Goal: Information Seeking & Learning: Check status

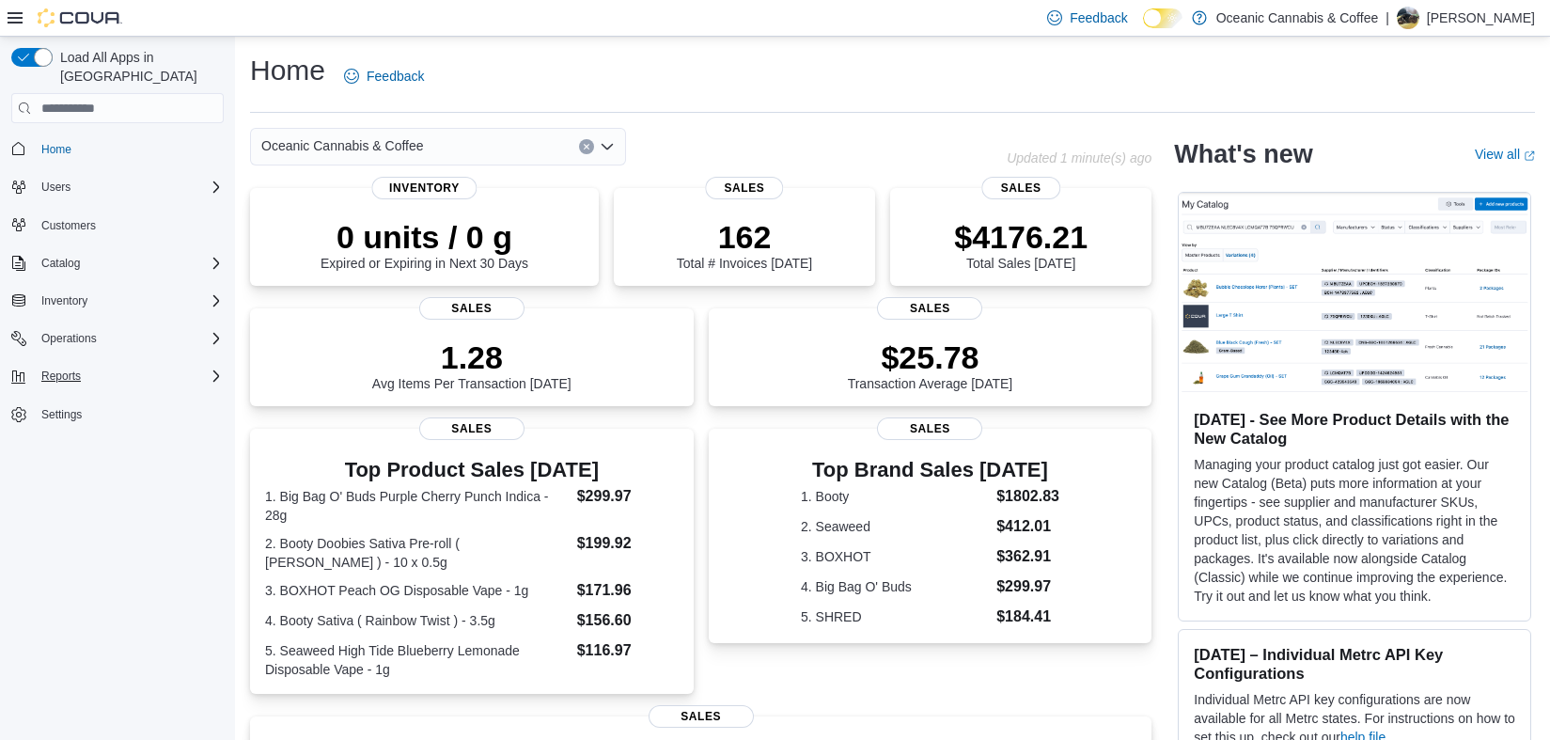
click at [124, 365] on div "Reports" at bounding box center [129, 376] width 190 height 23
click at [73, 447] on span "Reports" at bounding box center [53, 454] width 39 height 15
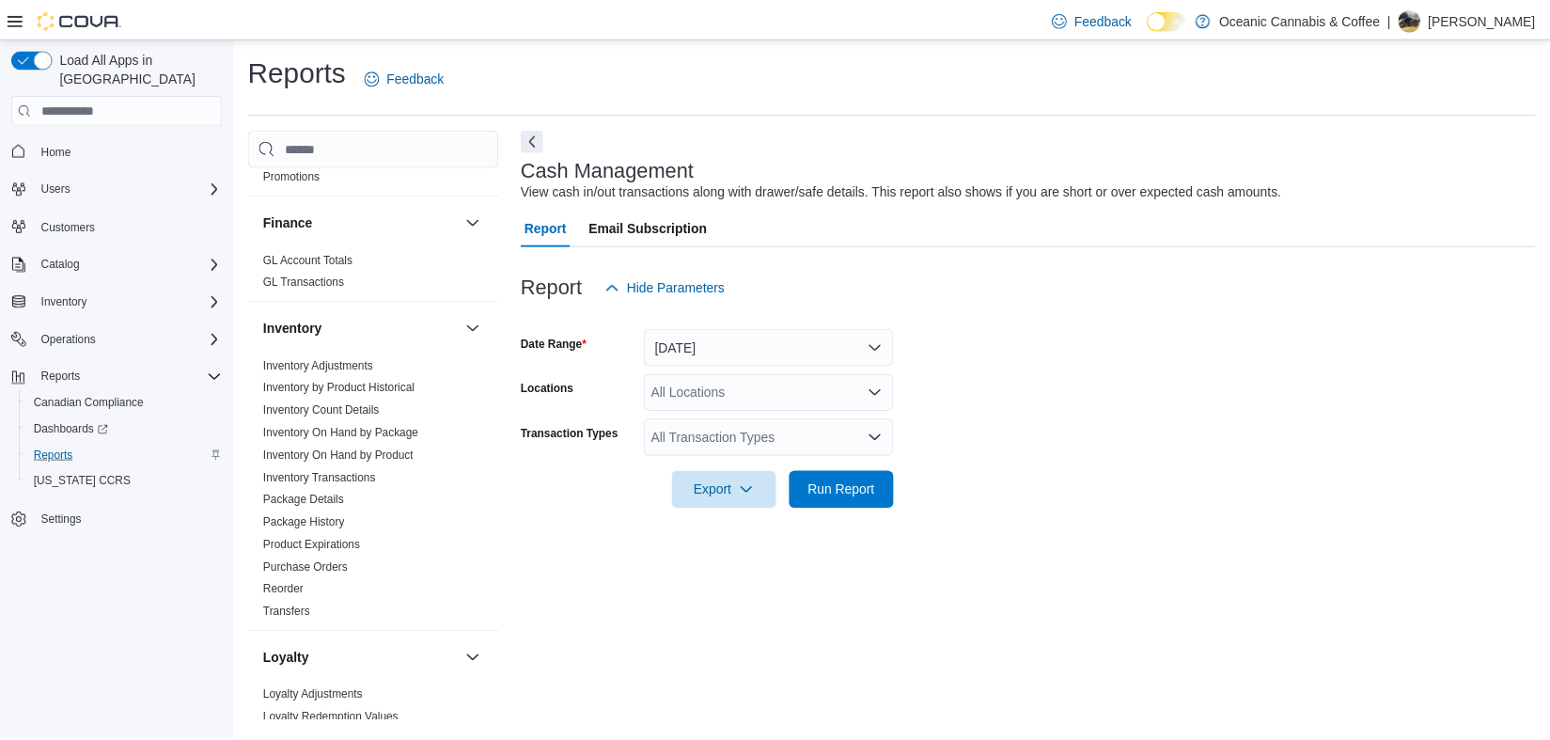
scroll to position [481, 0]
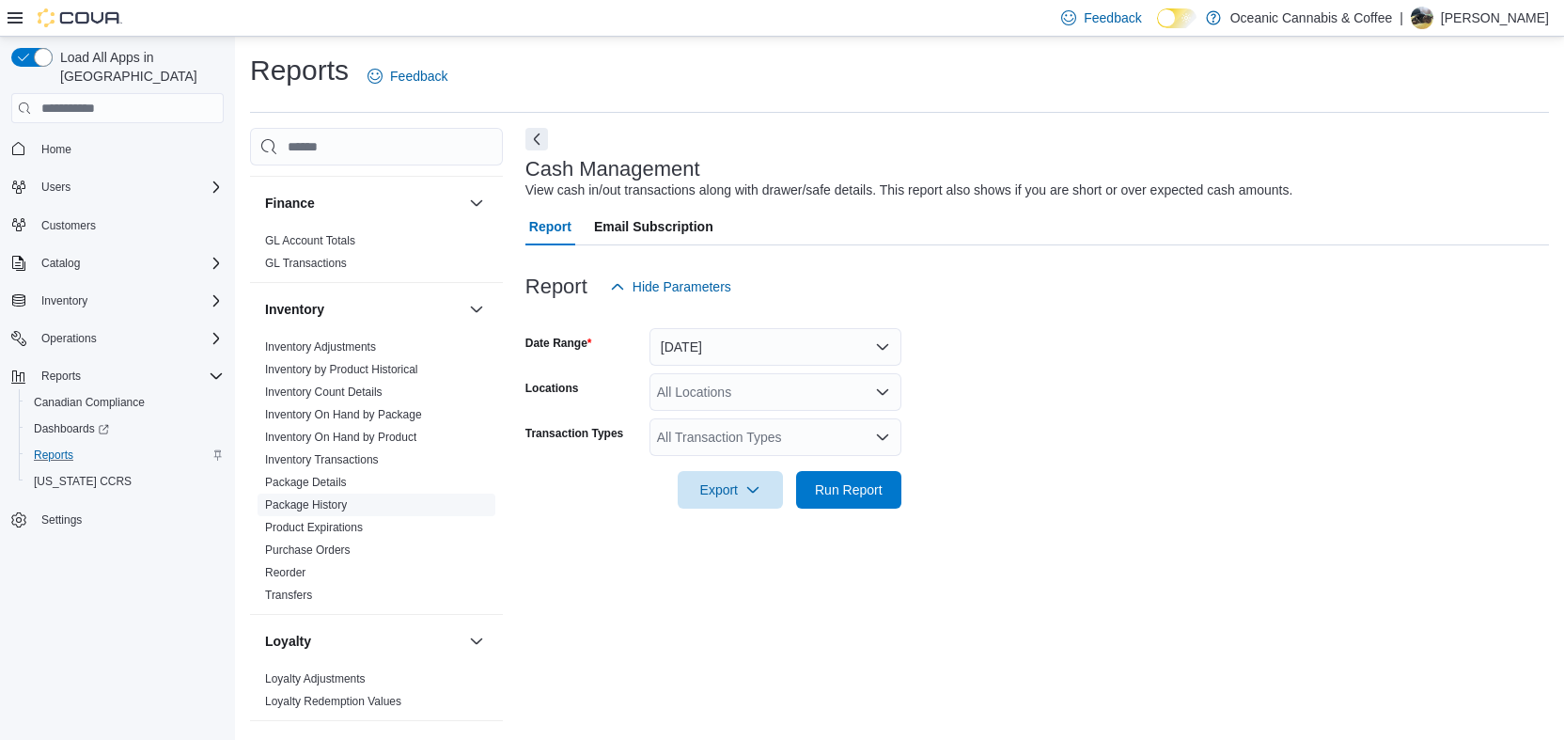
click at [347, 508] on link "Package History" at bounding box center [306, 504] width 82 height 13
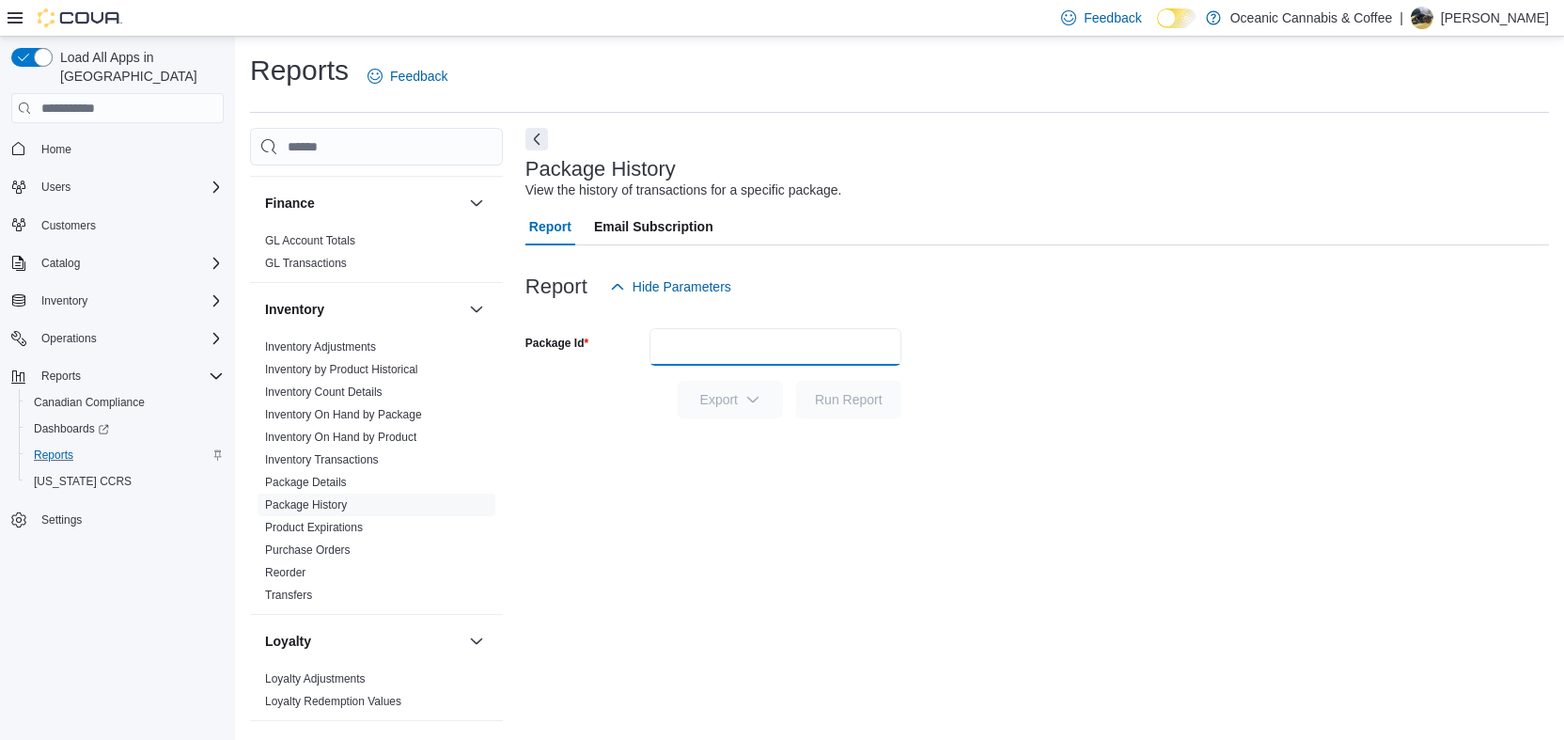
click at [755, 345] on input "Package Id" at bounding box center [775, 347] width 252 height 38
type input "******"
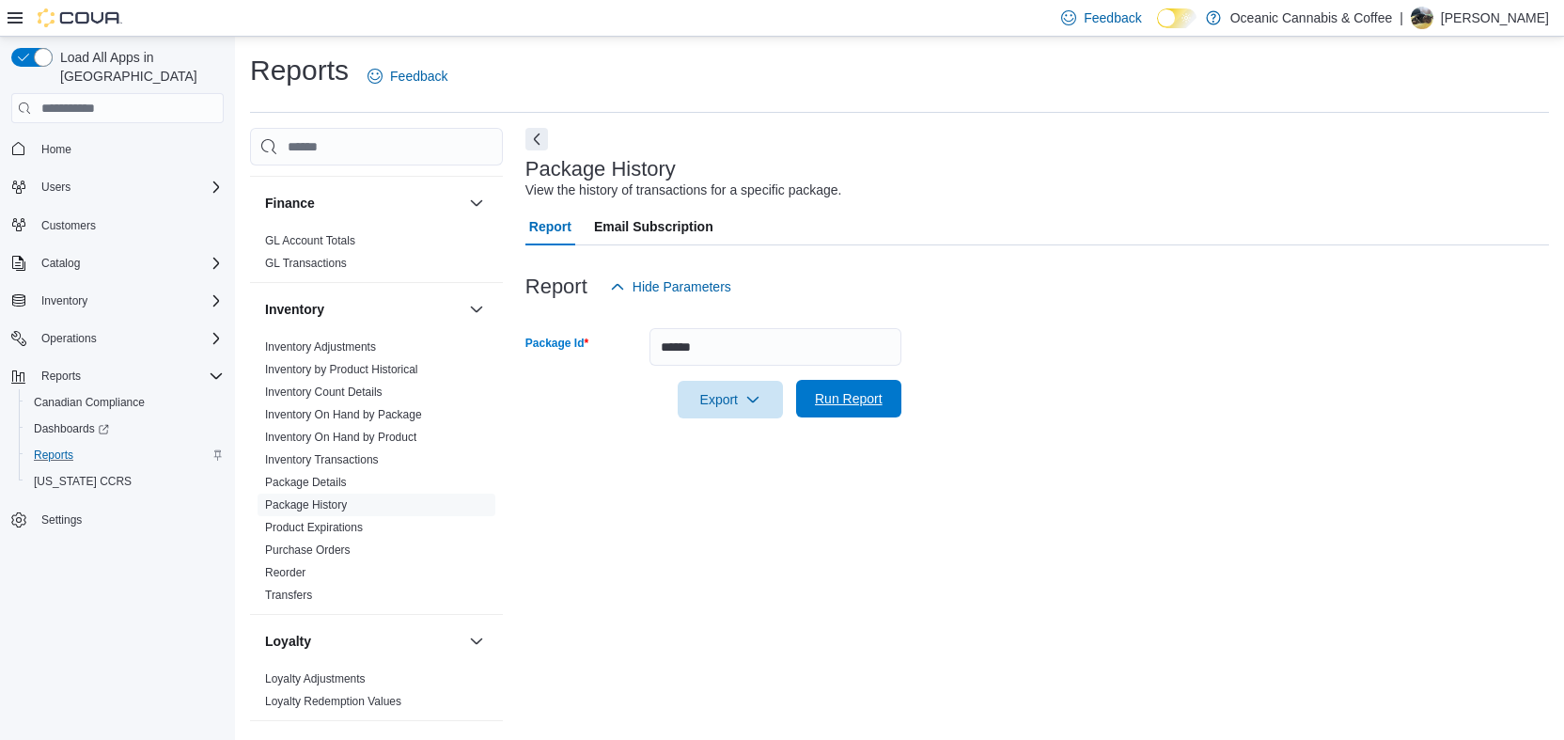
click at [861, 399] on span "Run Report" at bounding box center [849, 398] width 68 height 19
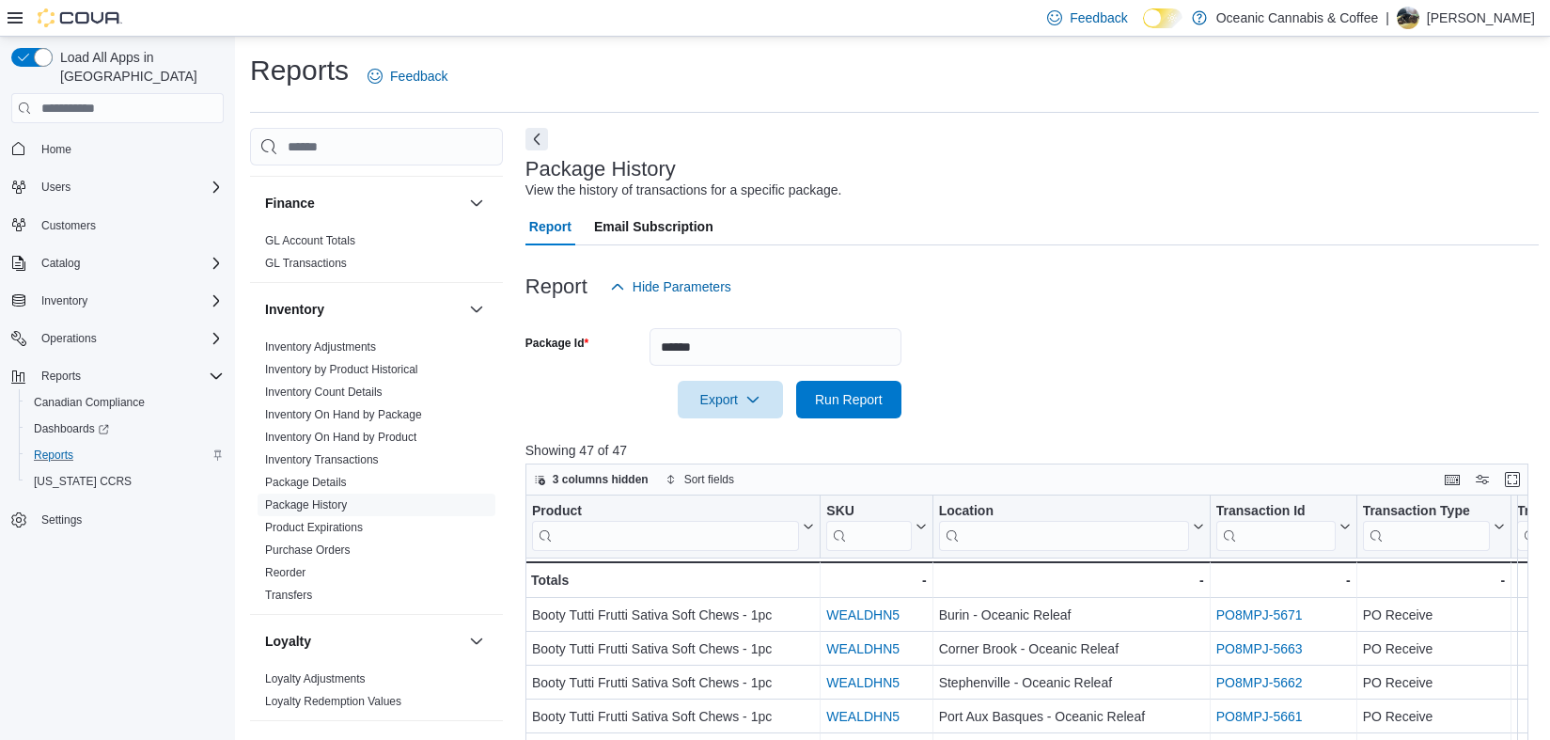
scroll to position [331, 0]
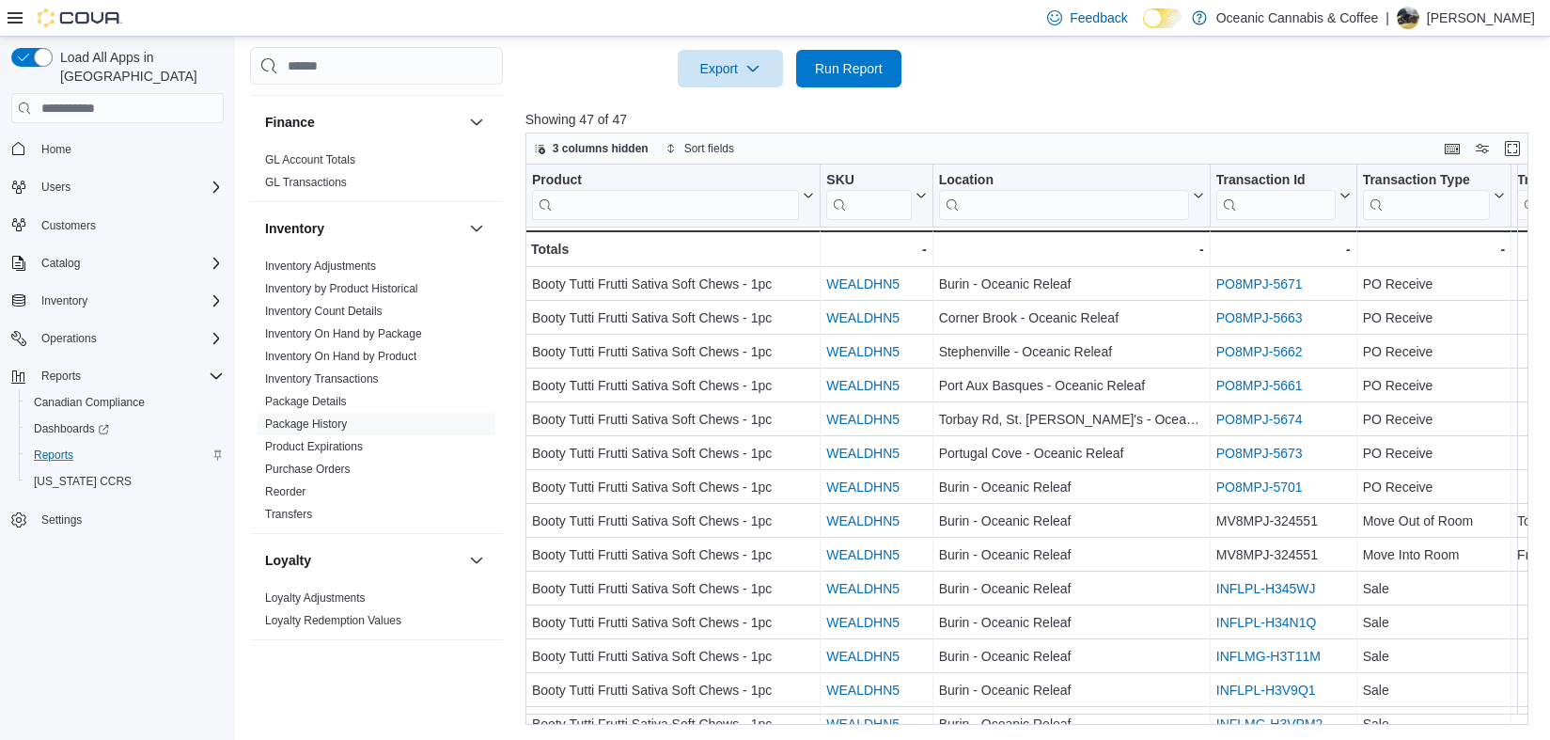
click at [1079, 211] on input "search" at bounding box center [1063, 205] width 250 height 30
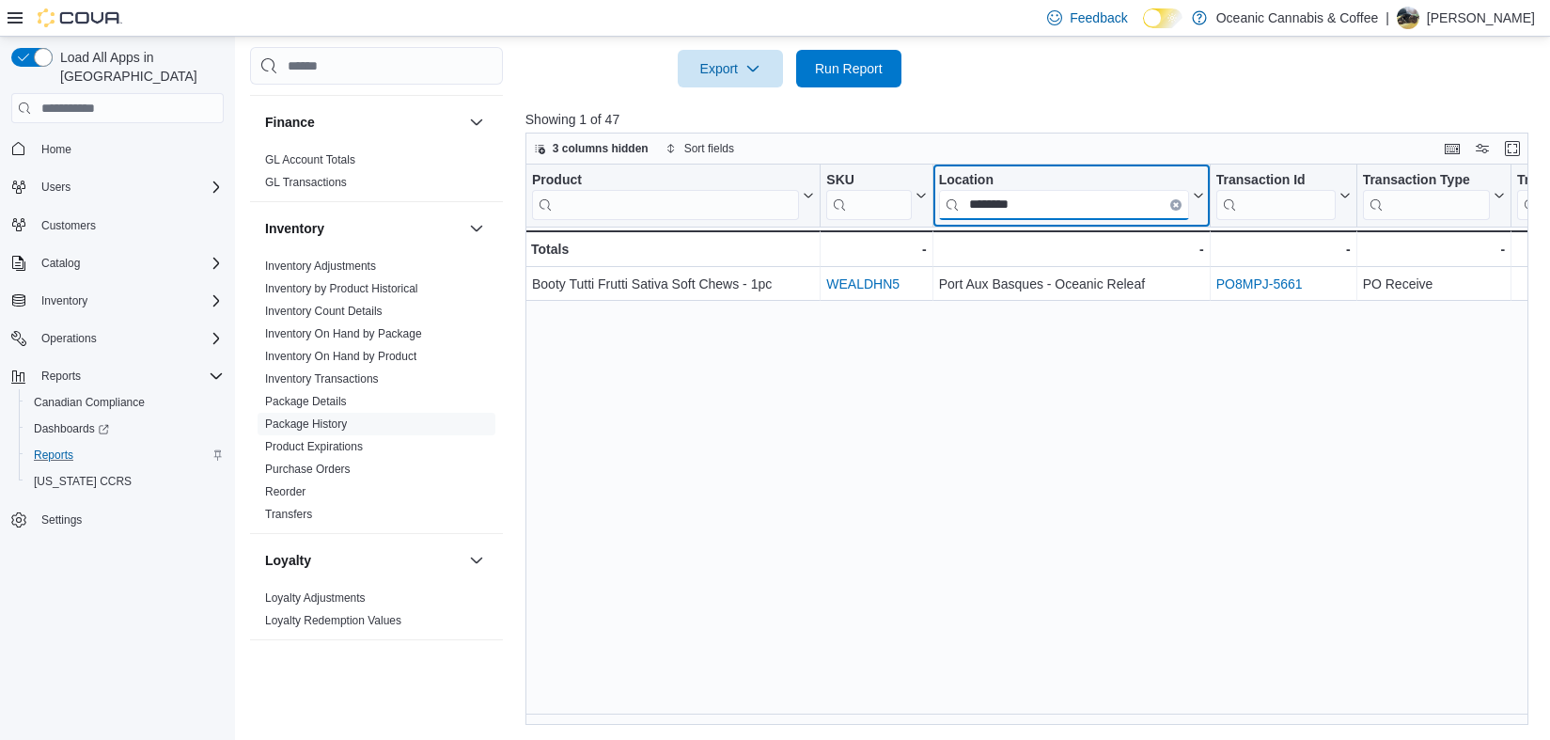
type input "********"
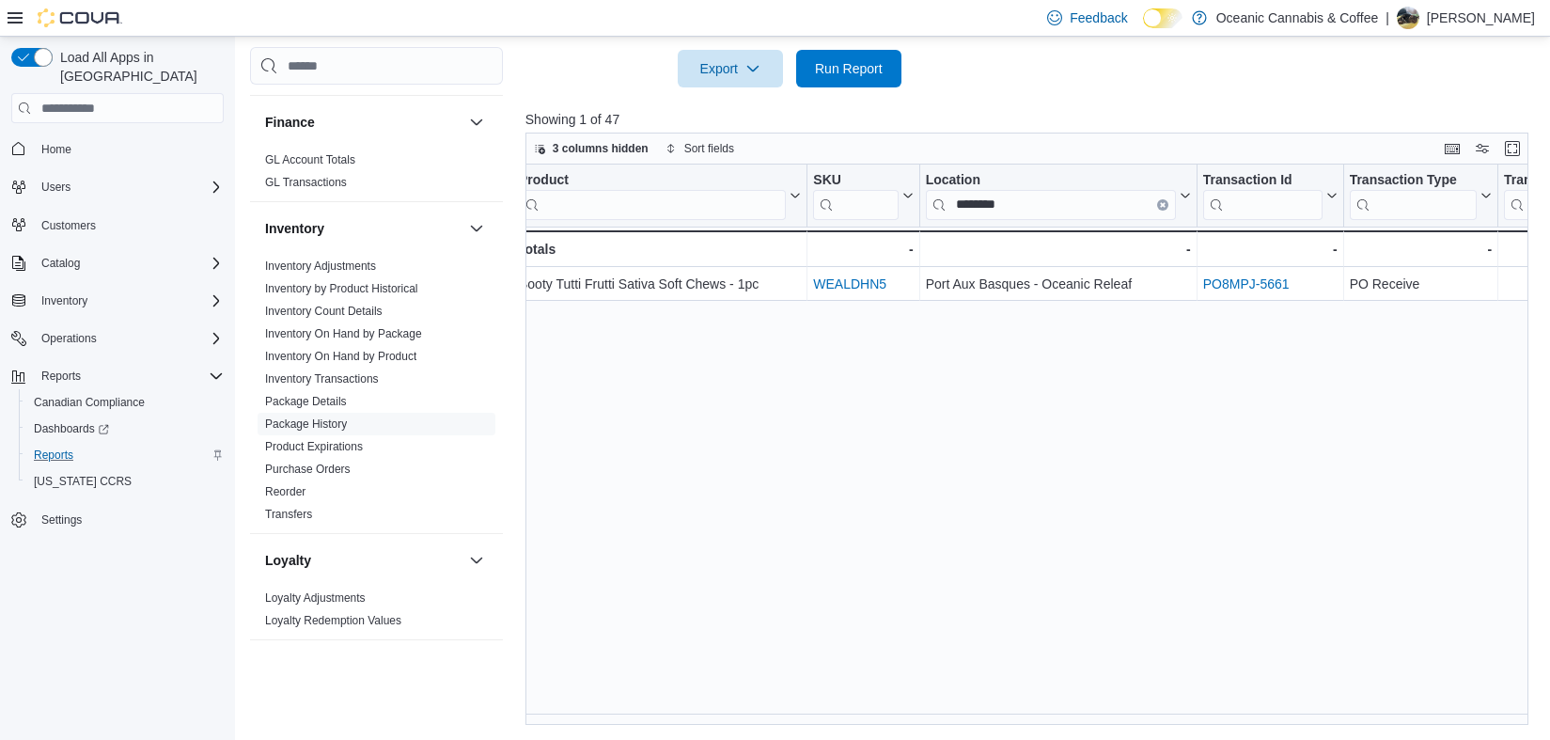
scroll to position [0, 0]
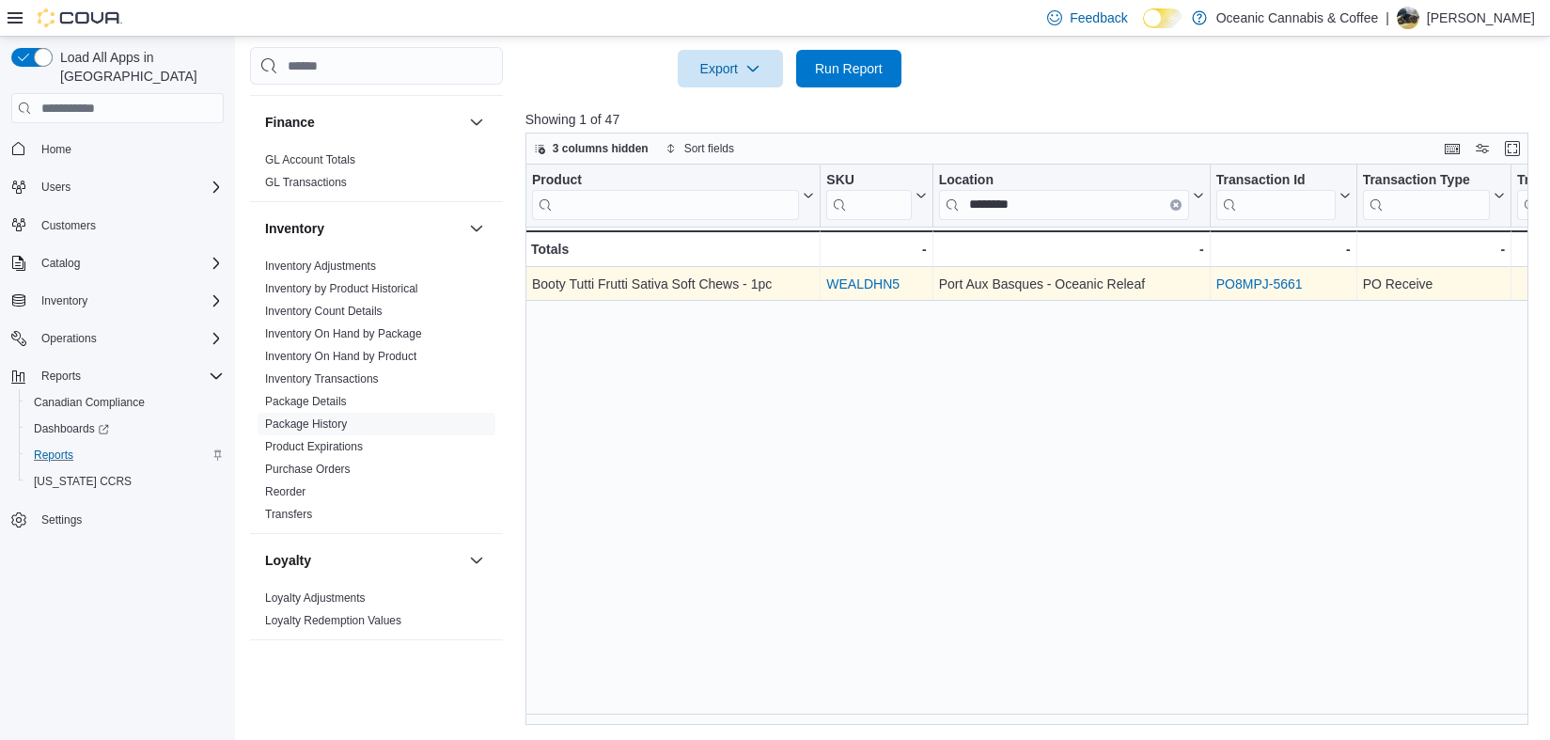
click at [1297, 280] on link "PO8MPJ-5661" at bounding box center [1259, 284] width 86 height 15
click at [1280, 290] on link "PO8MPJ-5661" at bounding box center [1259, 284] width 86 height 15
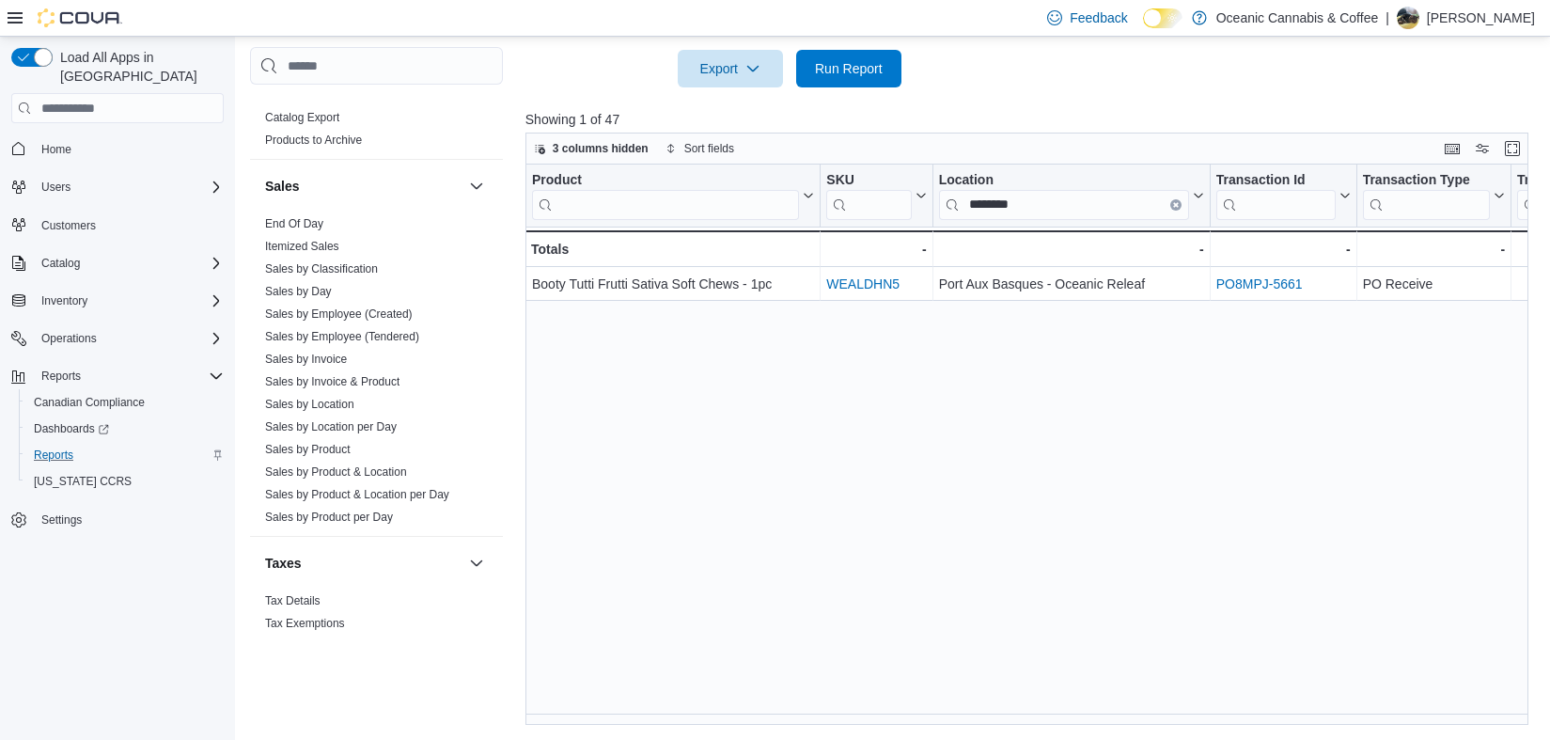
scroll to position [1236, 0]
click at [399, 382] on link "Sales by Invoice & Product" at bounding box center [332, 380] width 134 height 13
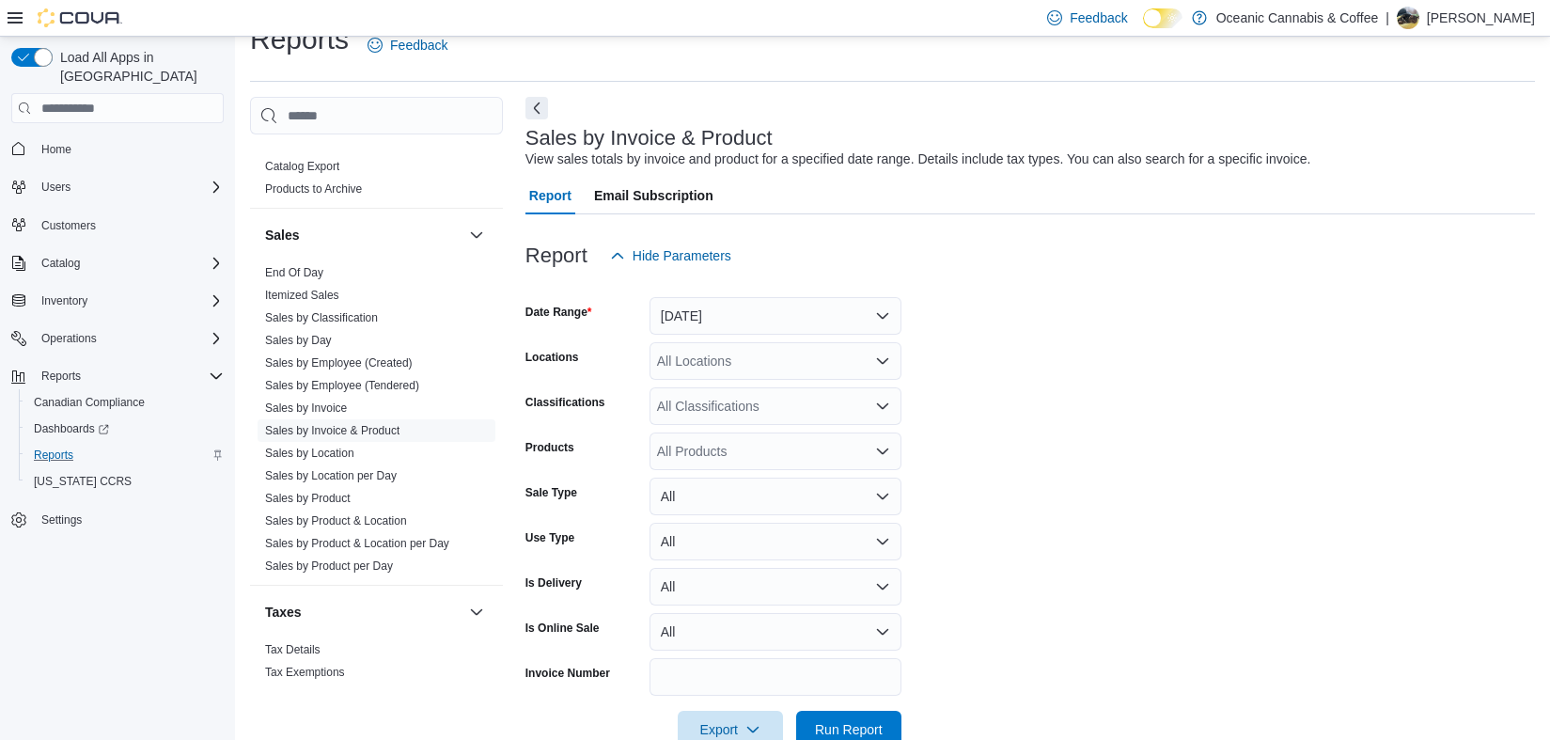
scroll to position [43, 0]
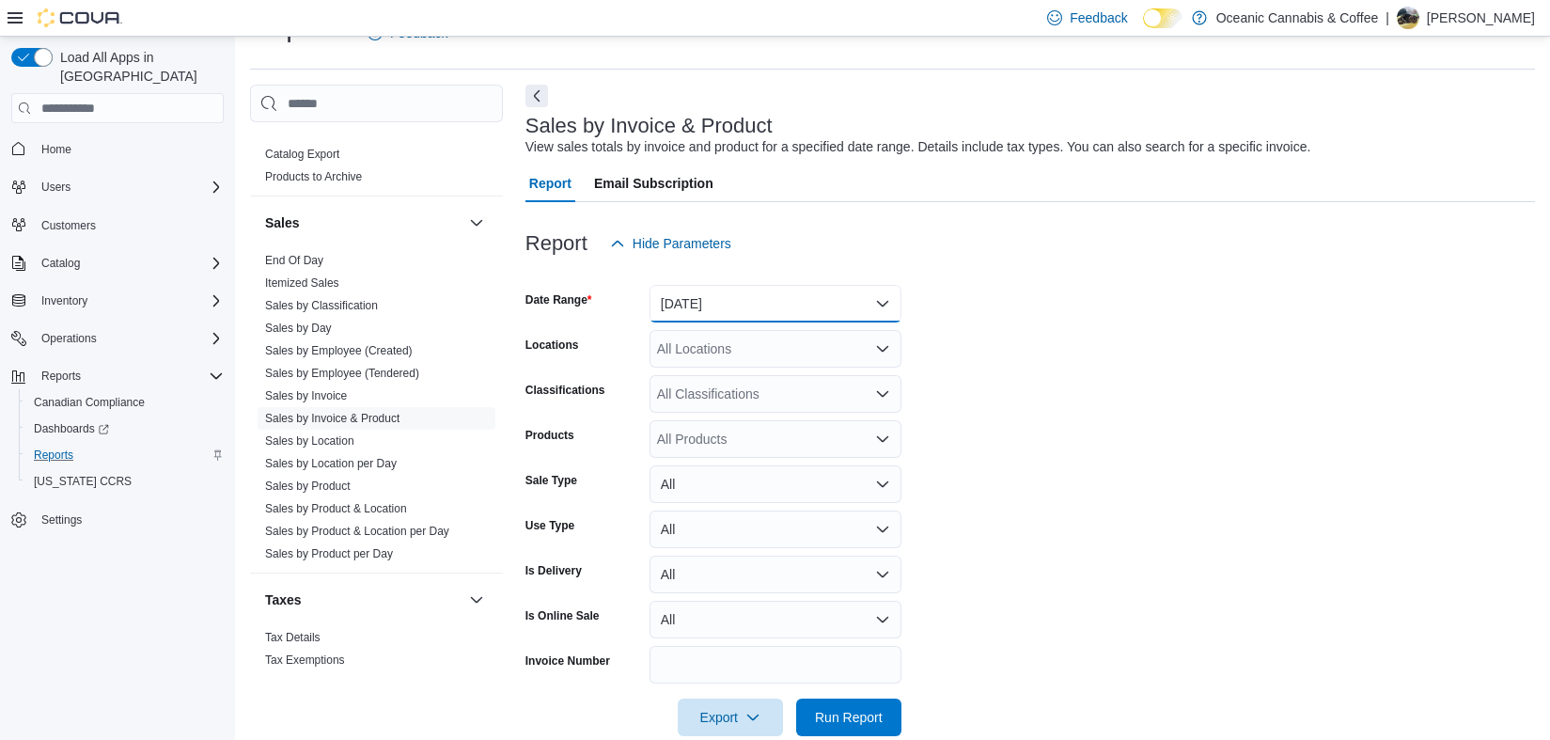
click at [806, 305] on button "Yesterday" at bounding box center [775, 304] width 252 height 38
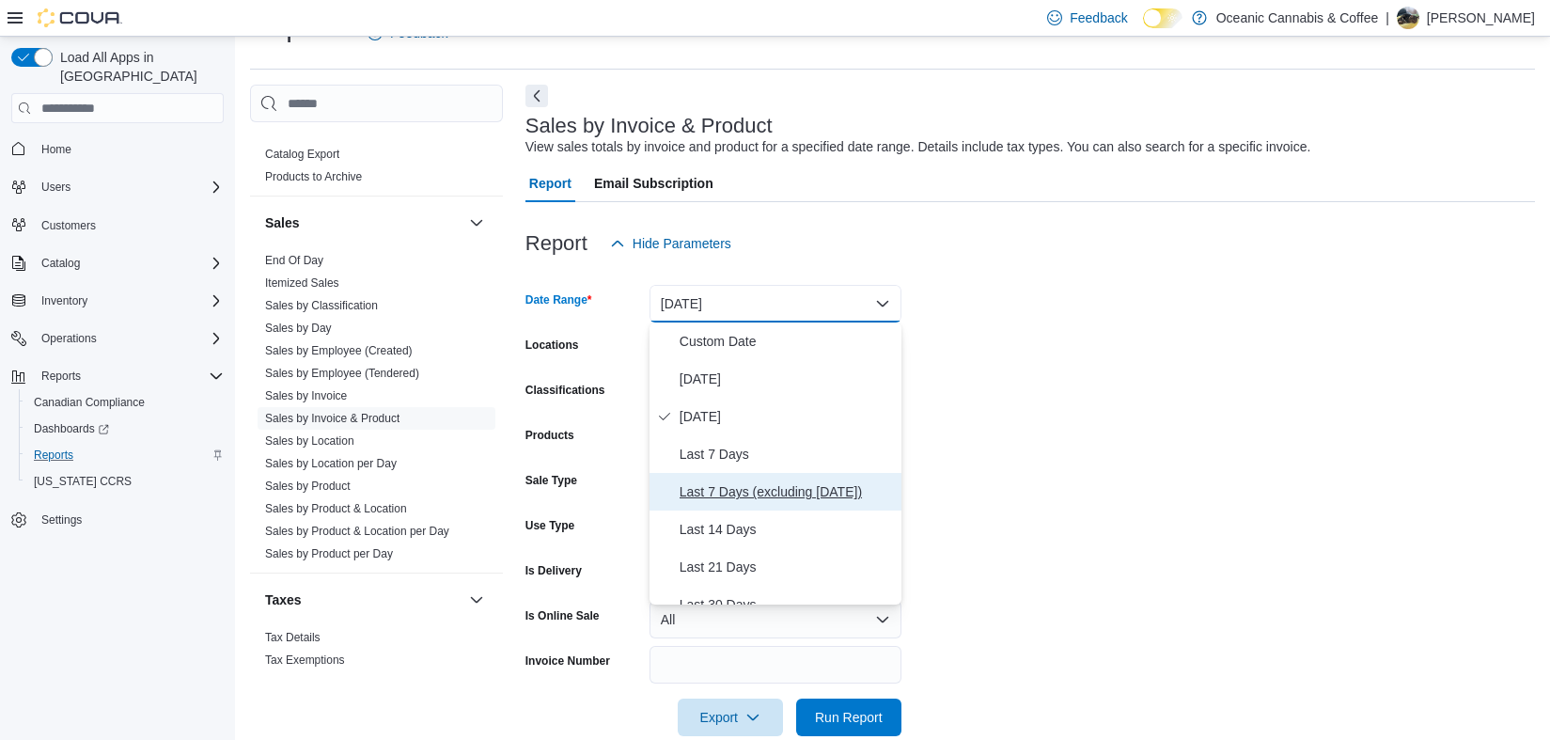
click at [821, 492] on span "Last 7 Days (excluding today)" at bounding box center [787, 491] width 214 height 23
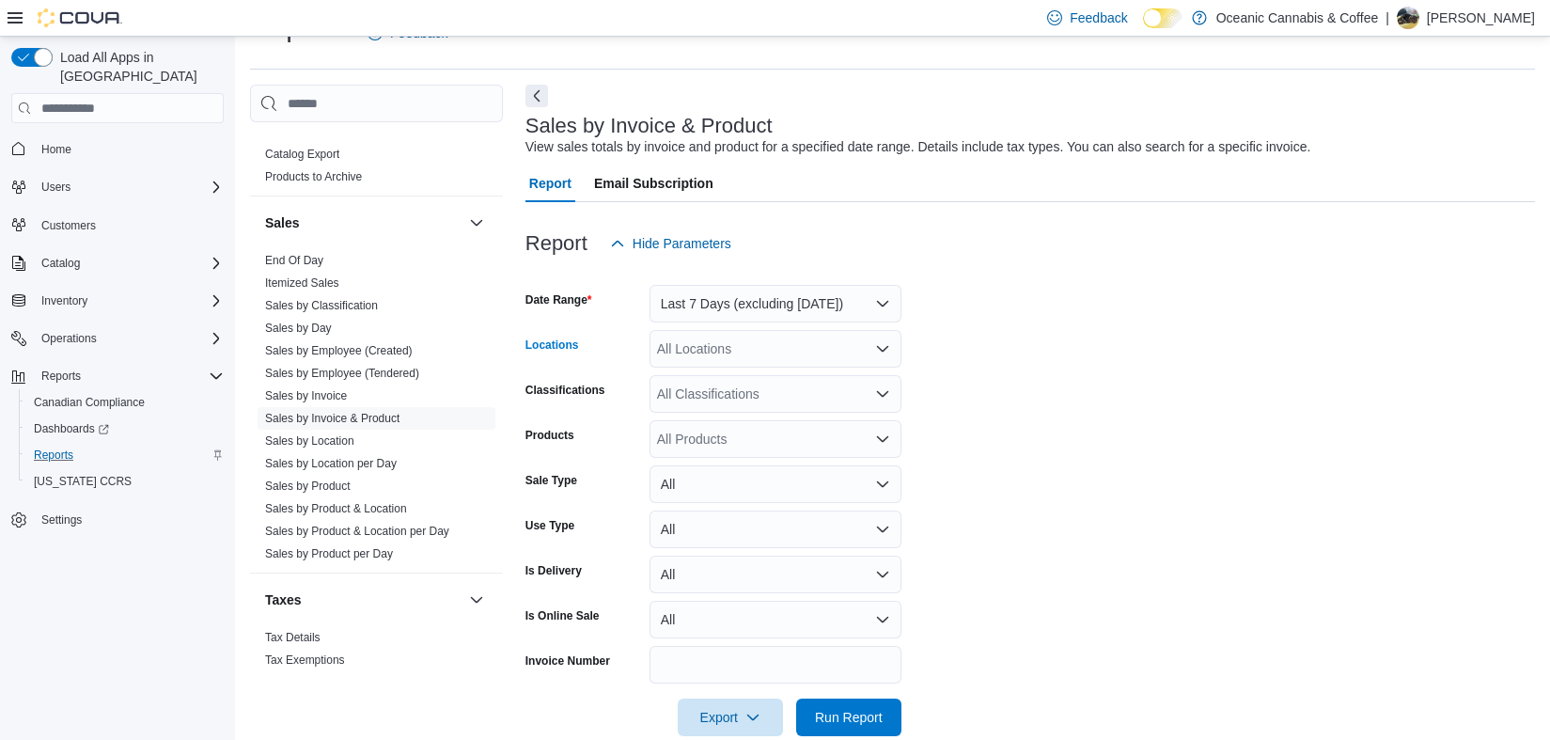
click at [812, 359] on div "All Locations" at bounding box center [775, 349] width 252 height 38
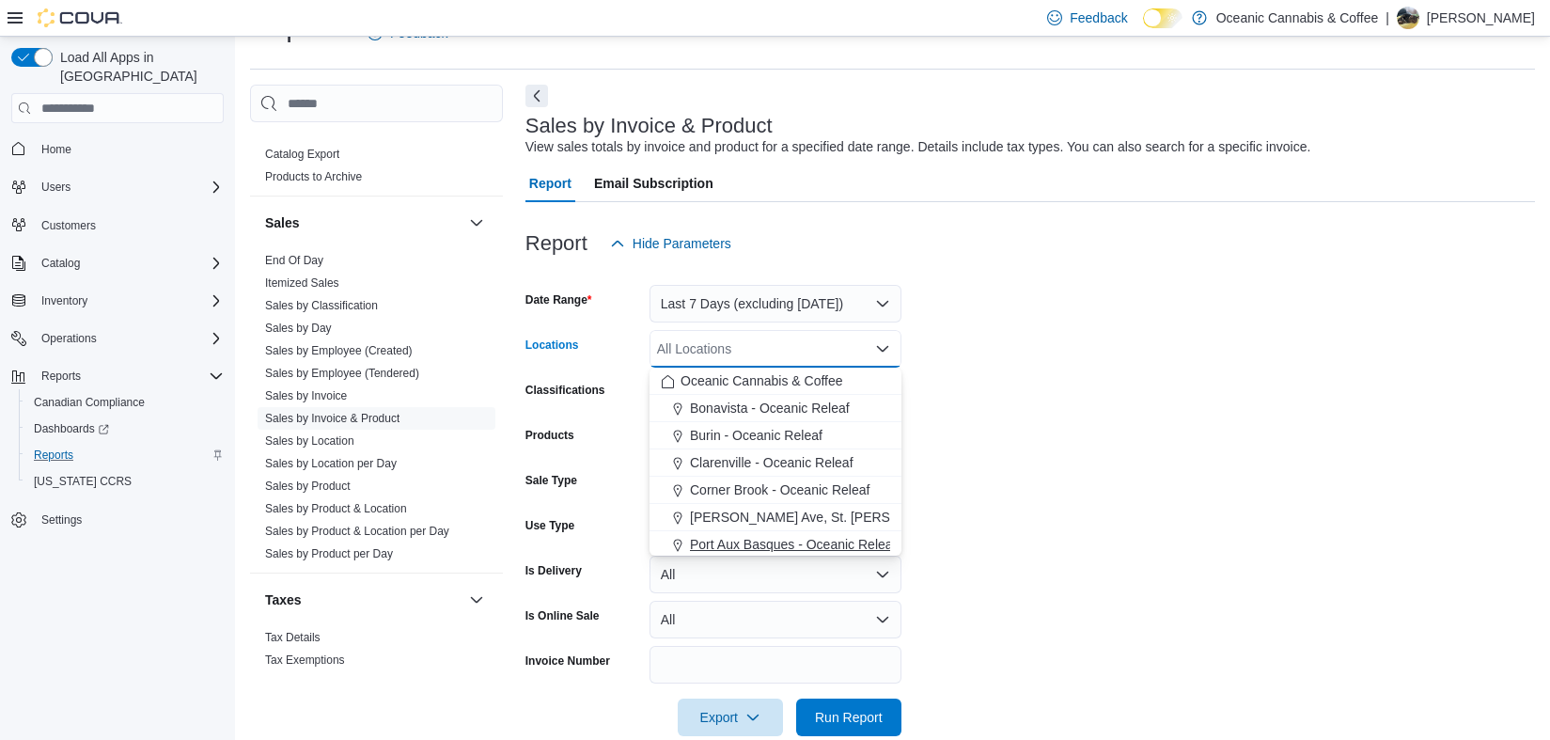
click at [849, 553] on span "Port Aux Basques - Oceanic Releaf" at bounding box center [793, 544] width 206 height 19
click at [1185, 374] on form "Date Range Last 7 Days (excluding today) Locations Port Aux Basques - Oceanic R…" at bounding box center [1029, 499] width 1009 height 474
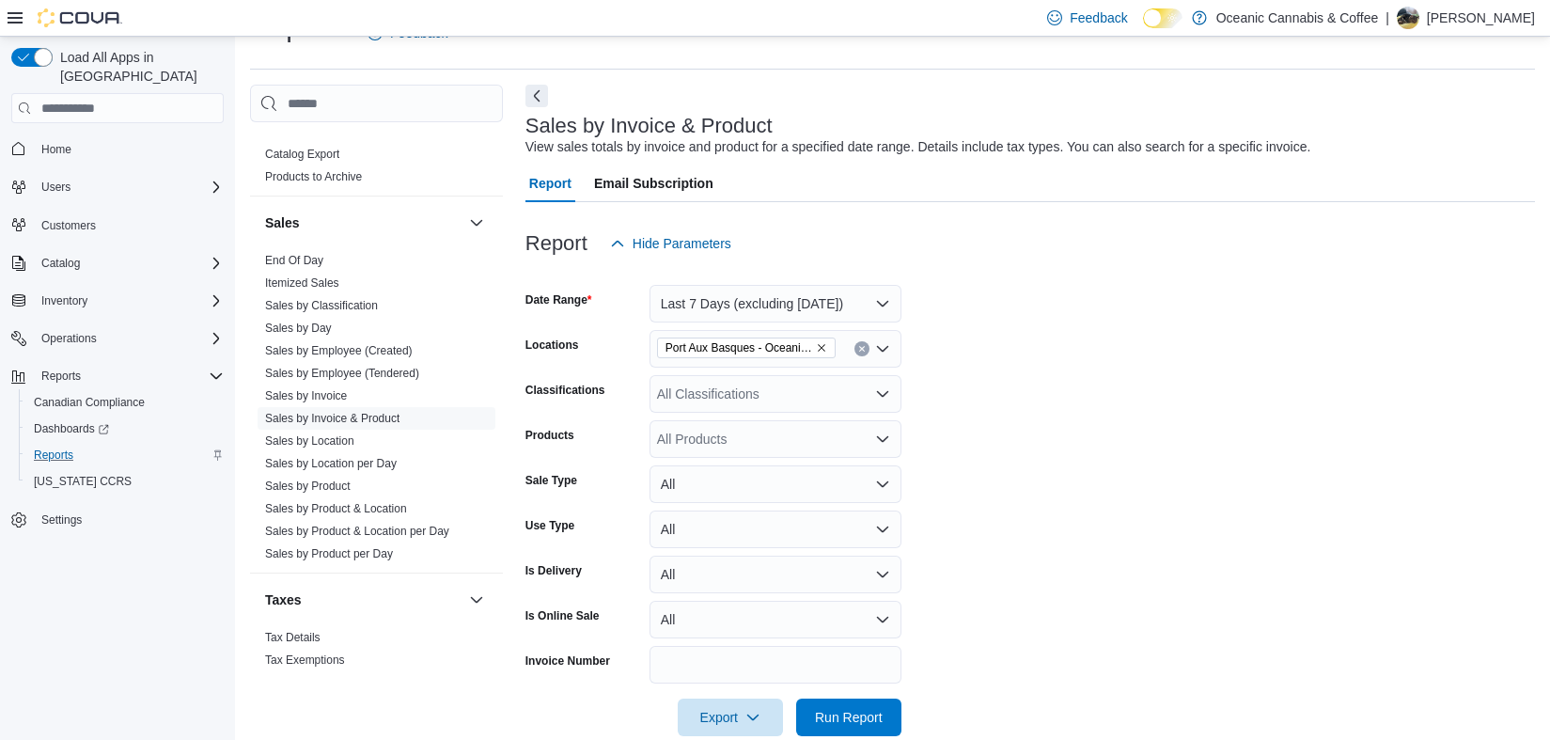
click at [805, 438] on div "All Products" at bounding box center [775, 439] width 252 height 38
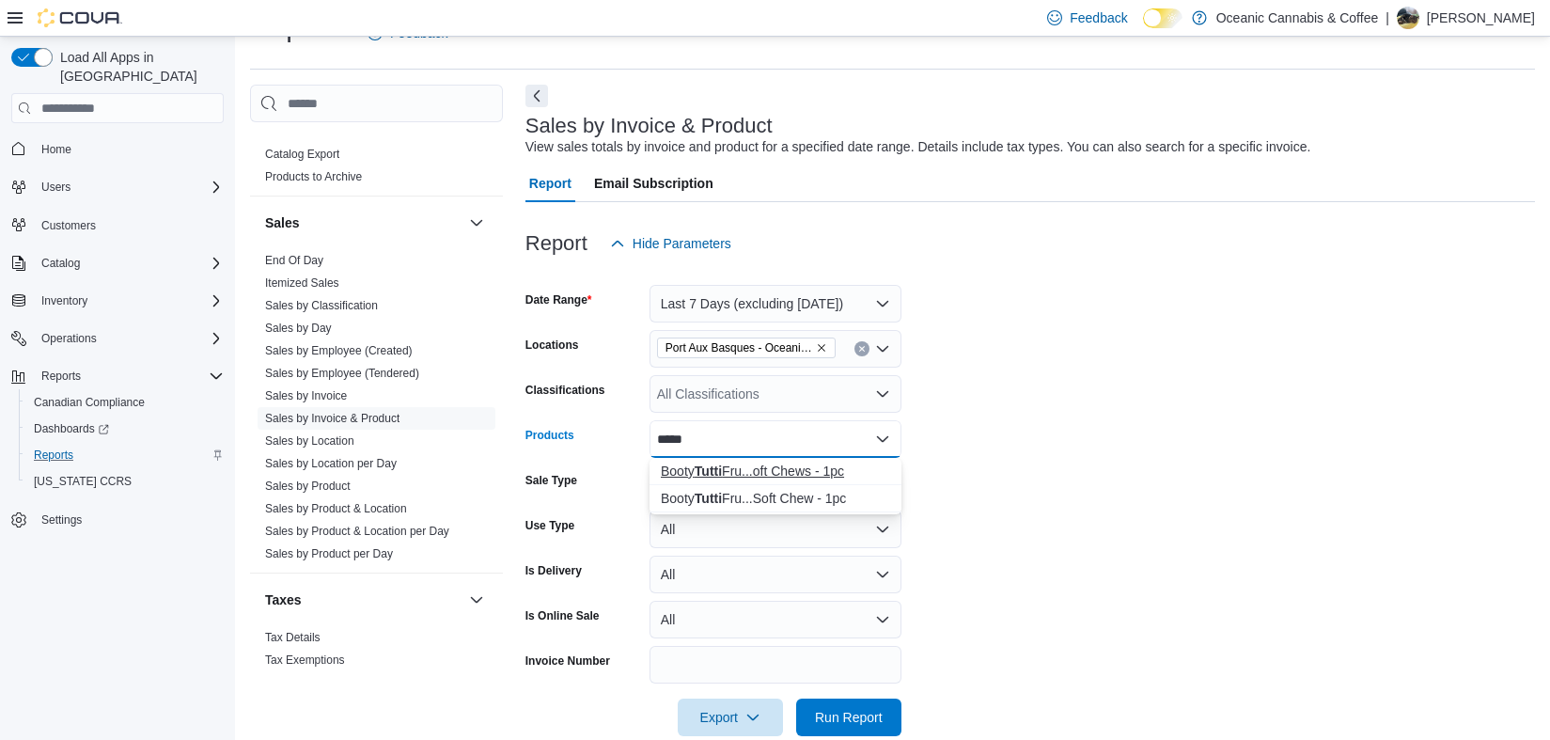
type input "*****"
click at [839, 480] on button "Booty Tutti Fru...oft Chews - 1pc" at bounding box center [775, 471] width 252 height 27
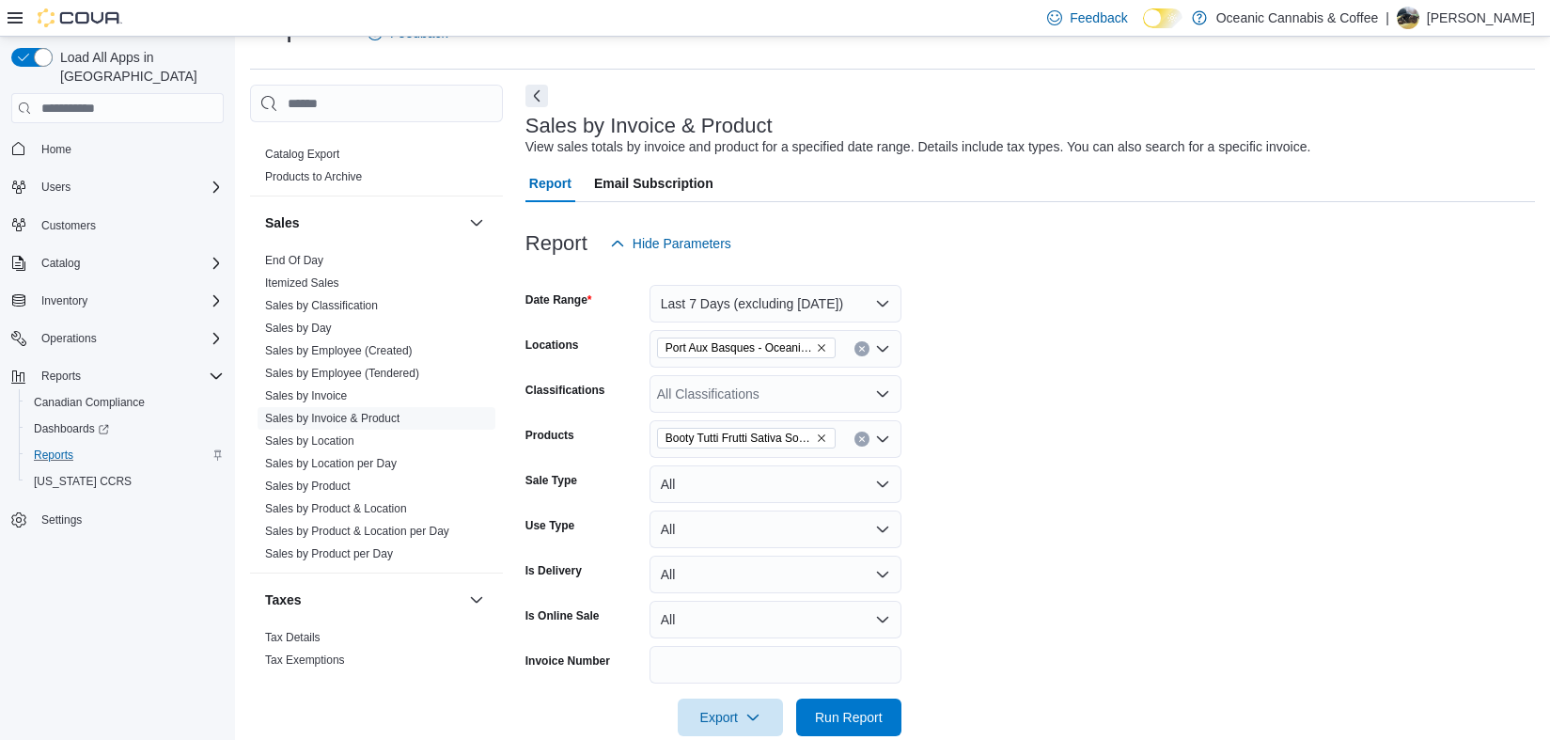
click at [1035, 482] on form "Date Range Last 7 Days (excluding today) Locations Port Aux Basques - Oceanic R…" at bounding box center [1029, 499] width 1009 height 474
click at [869, 711] on span "Run Report" at bounding box center [849, 716] width 68 height 19
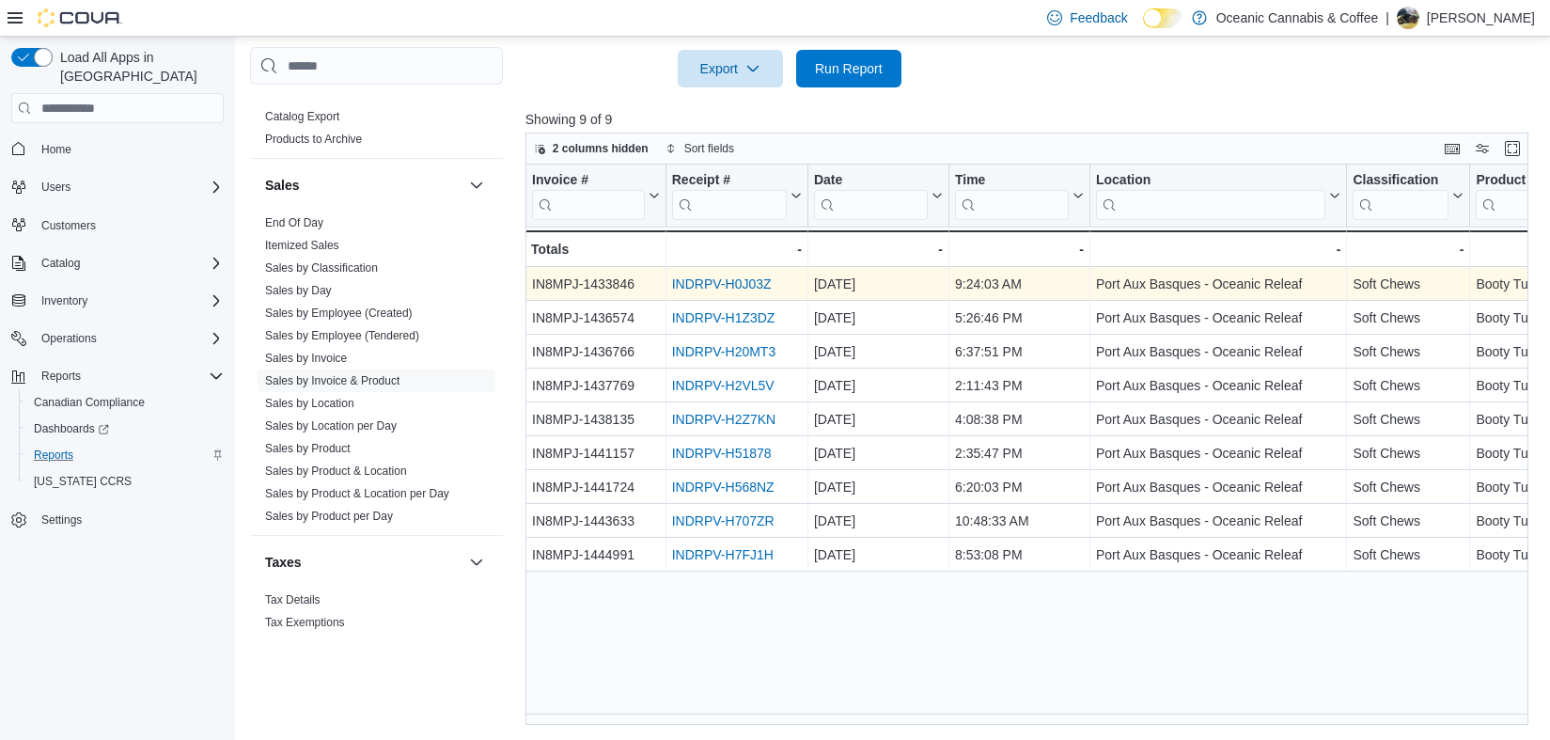
click at [743, 283] on link "INDRPV-H0J03Z" at bounding box center [722, 284] width 100 height 15
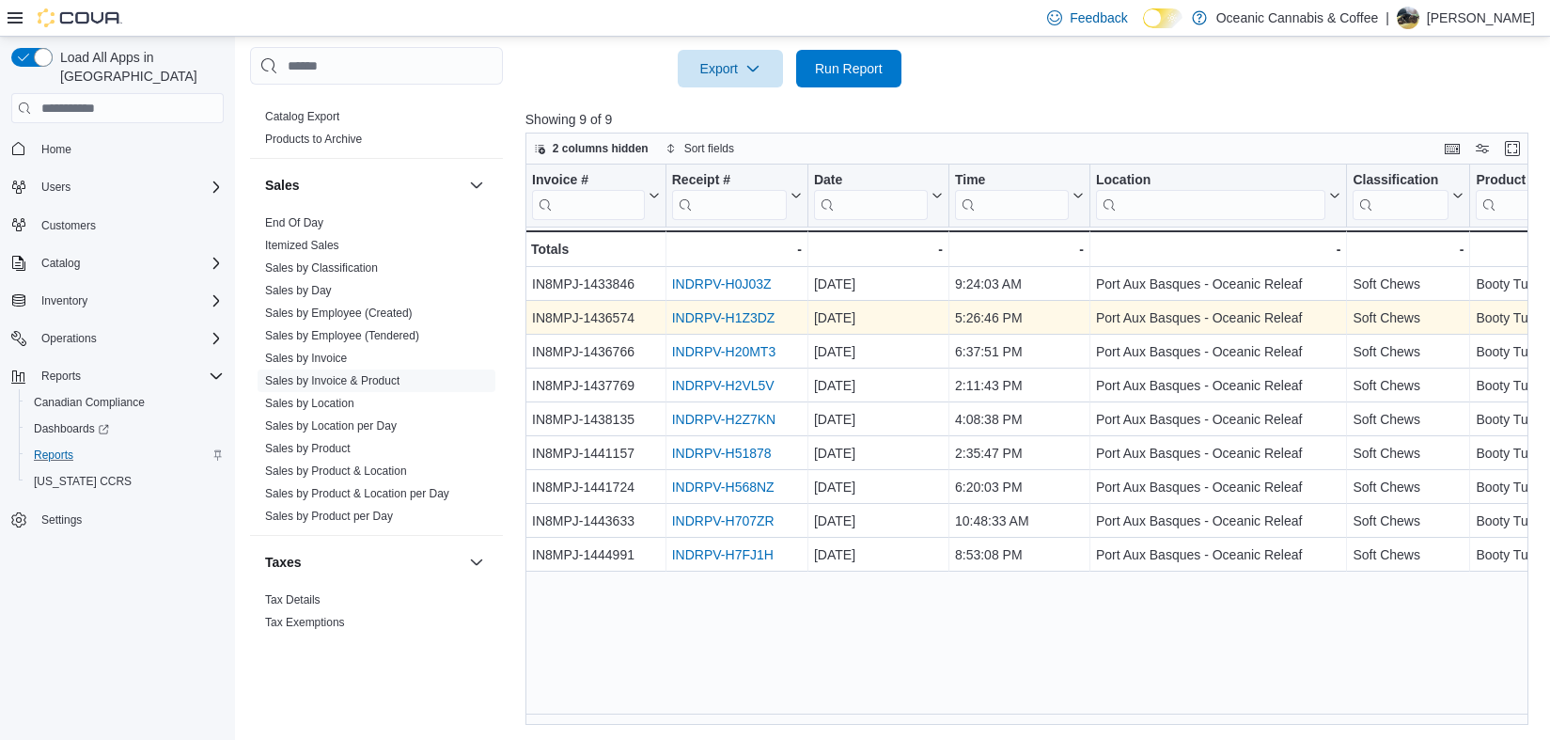
click at [762, 314] on link "INDRPV-H1Z3DZ" at bounding box center [723, 318] width 103 height 15
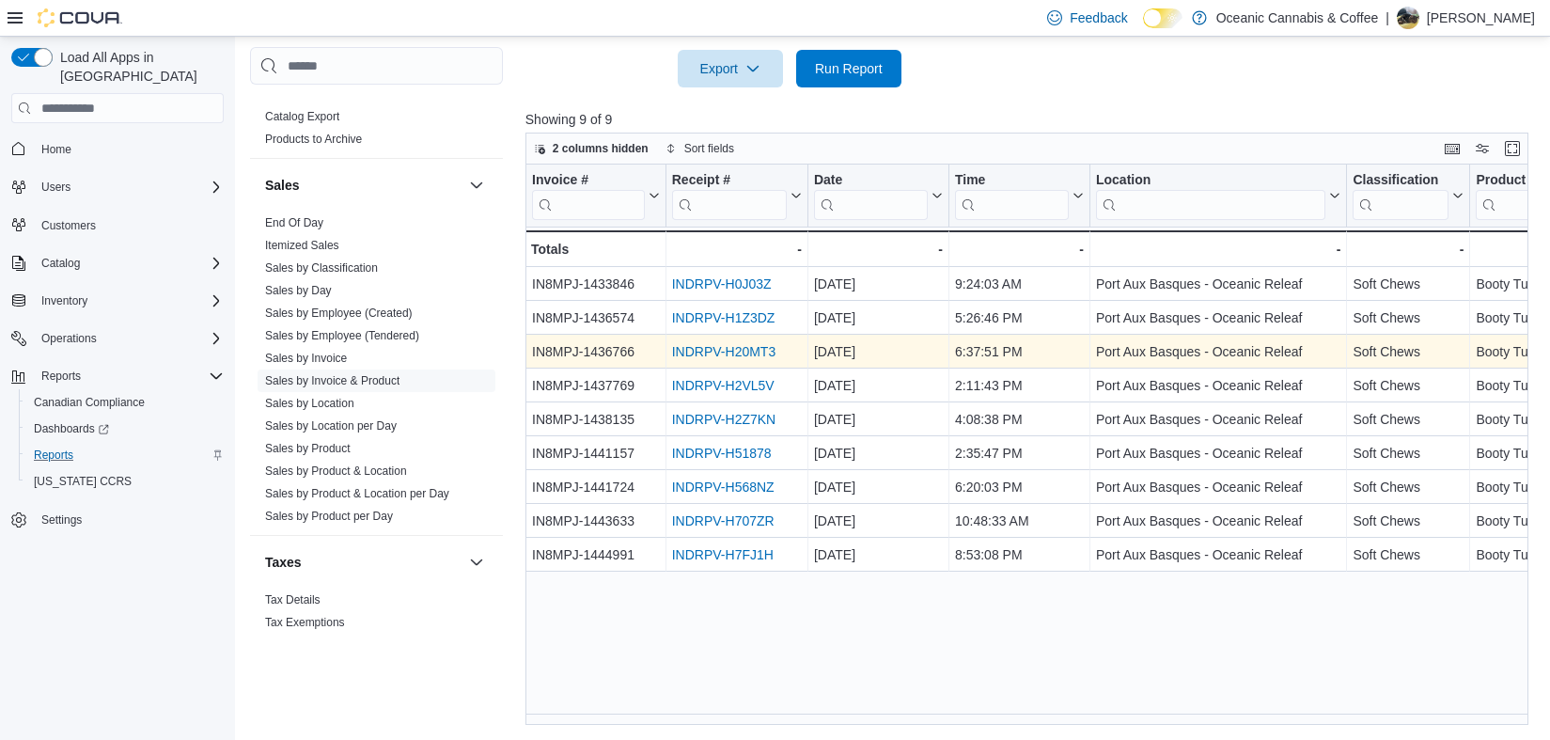
click at [755, 353] on link "INDRPV-H20MT3" at bounding box center [723, 352] width 103 height 15
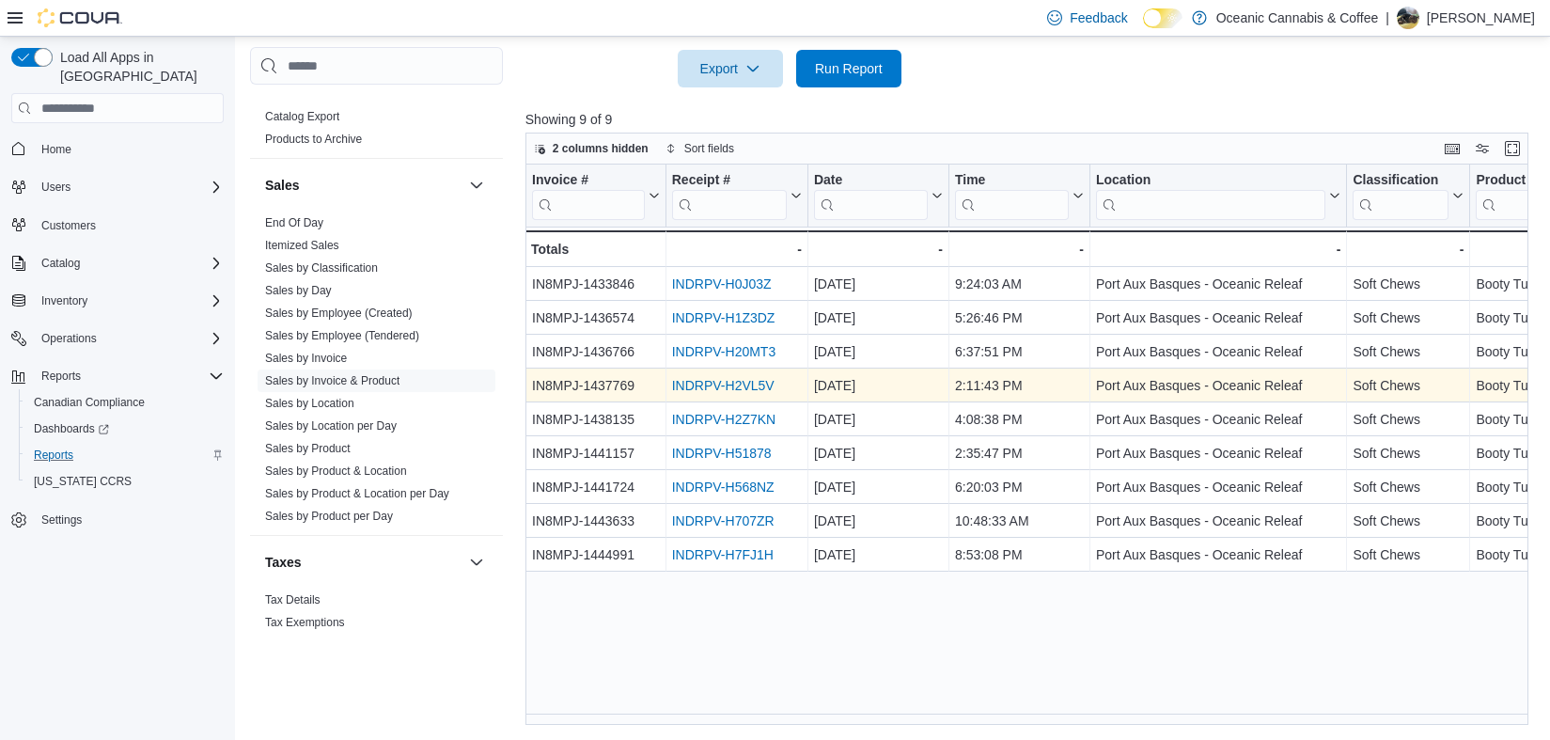
click at [756, 384] on link "INDRPV-H2VL5V" at bounding box center [723, 386] width 102 height 15
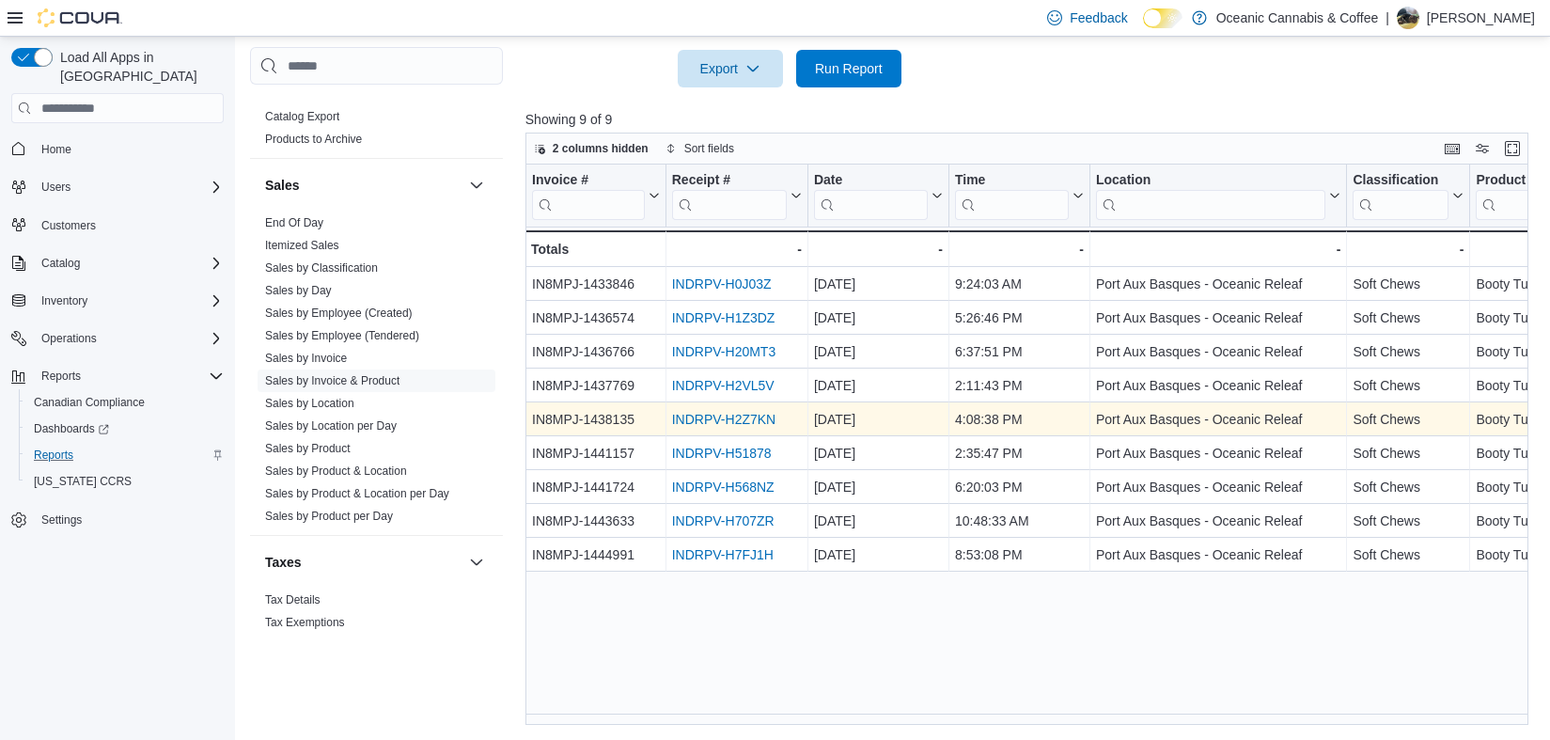
click at [769, 424] on link "INDRPV-H2Z7KN" at bounding box center [723, 420] width 103 height 15
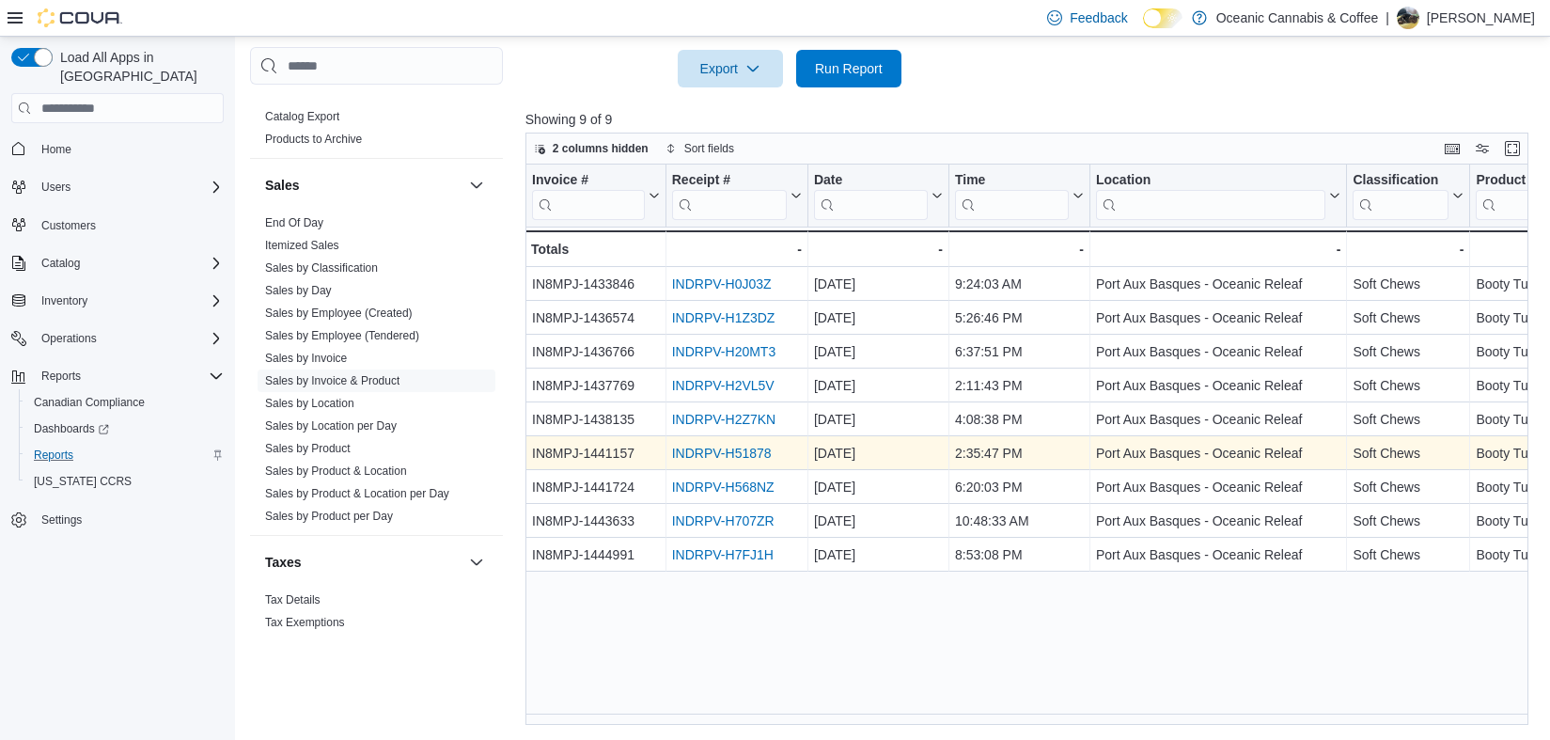
click at [755, 461] on link "INDRPV-H51878" at bounding box center [722, 453] width 100 height 15
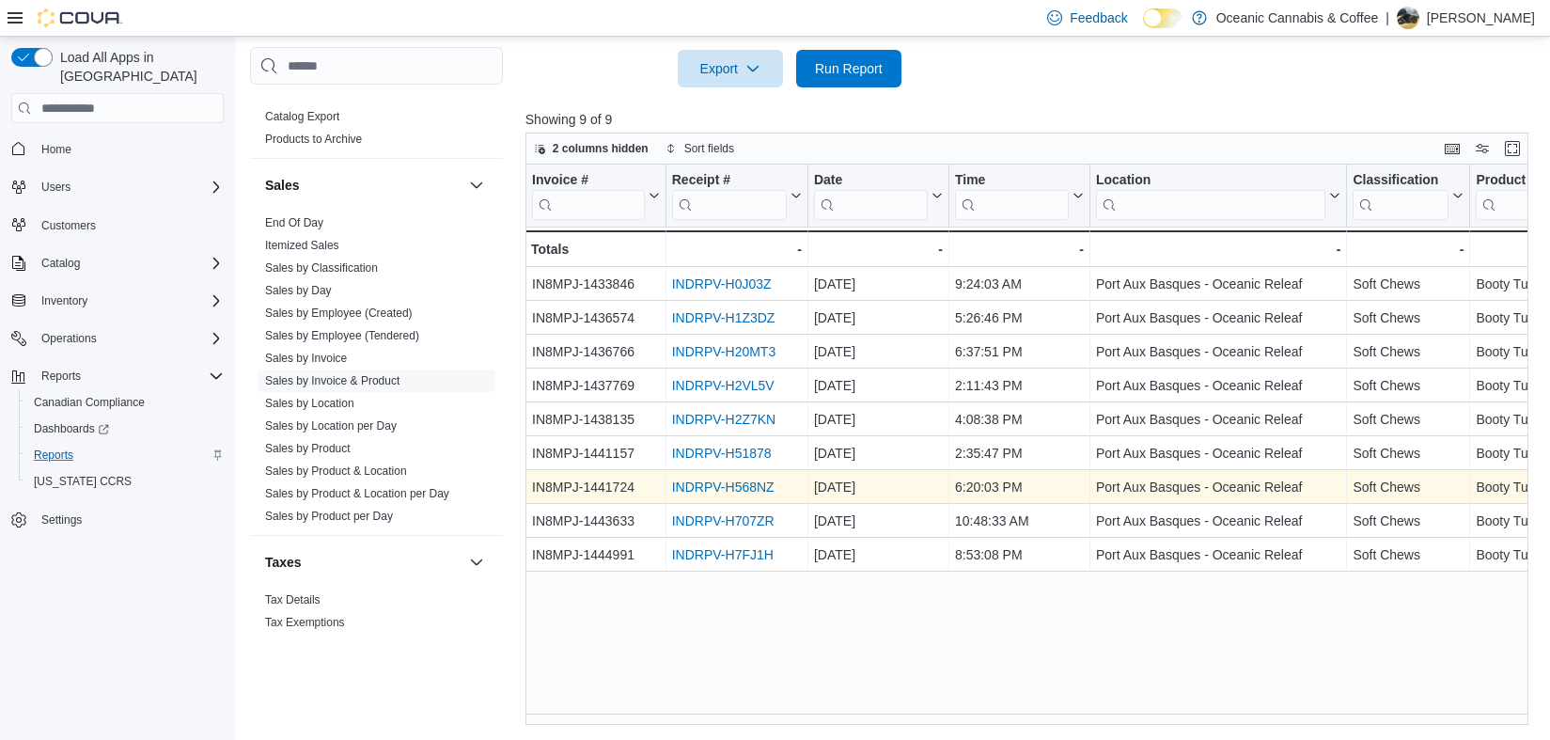
click at [755, 490] on link "INDRPV-H568NZ" at bounding box center [723, 487] width 102 height 15
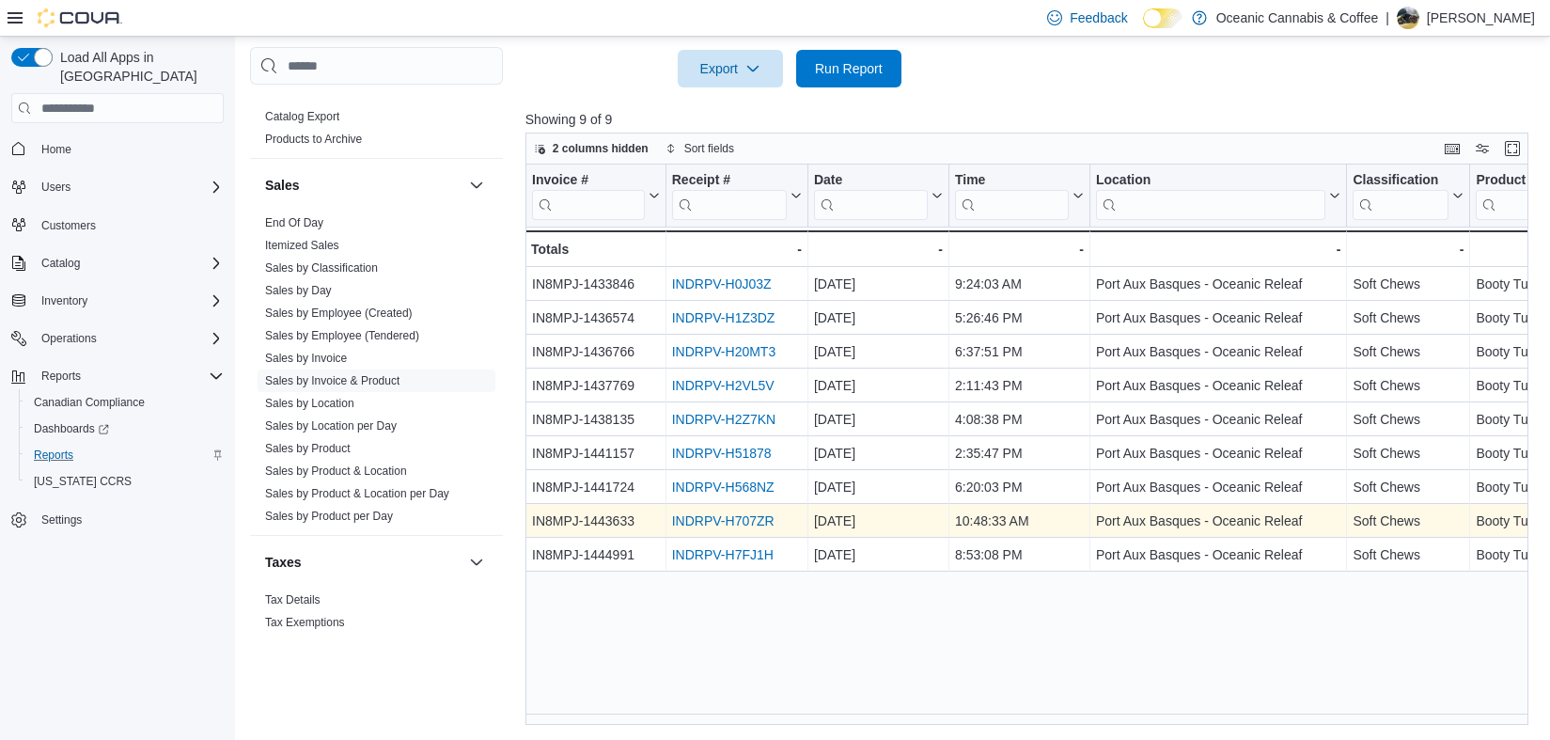
click at [765, 522] on link "INDRPV-H707ZR" at bounding box center [723, 521] width 102 height 15
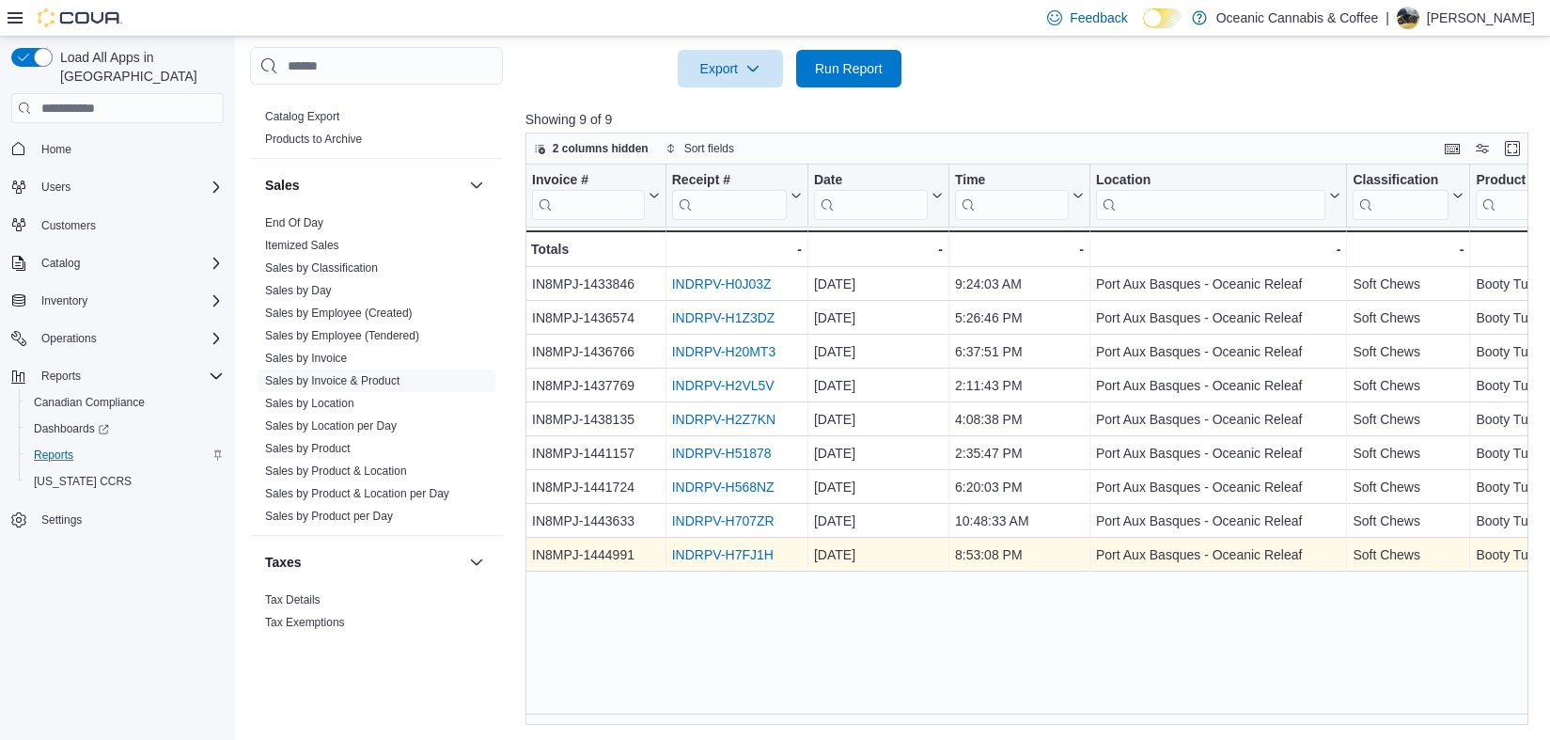
click at [750, 551] on link "INDRPV-H7FJ1H" at bounding box center [723, 555] width 102 height 15
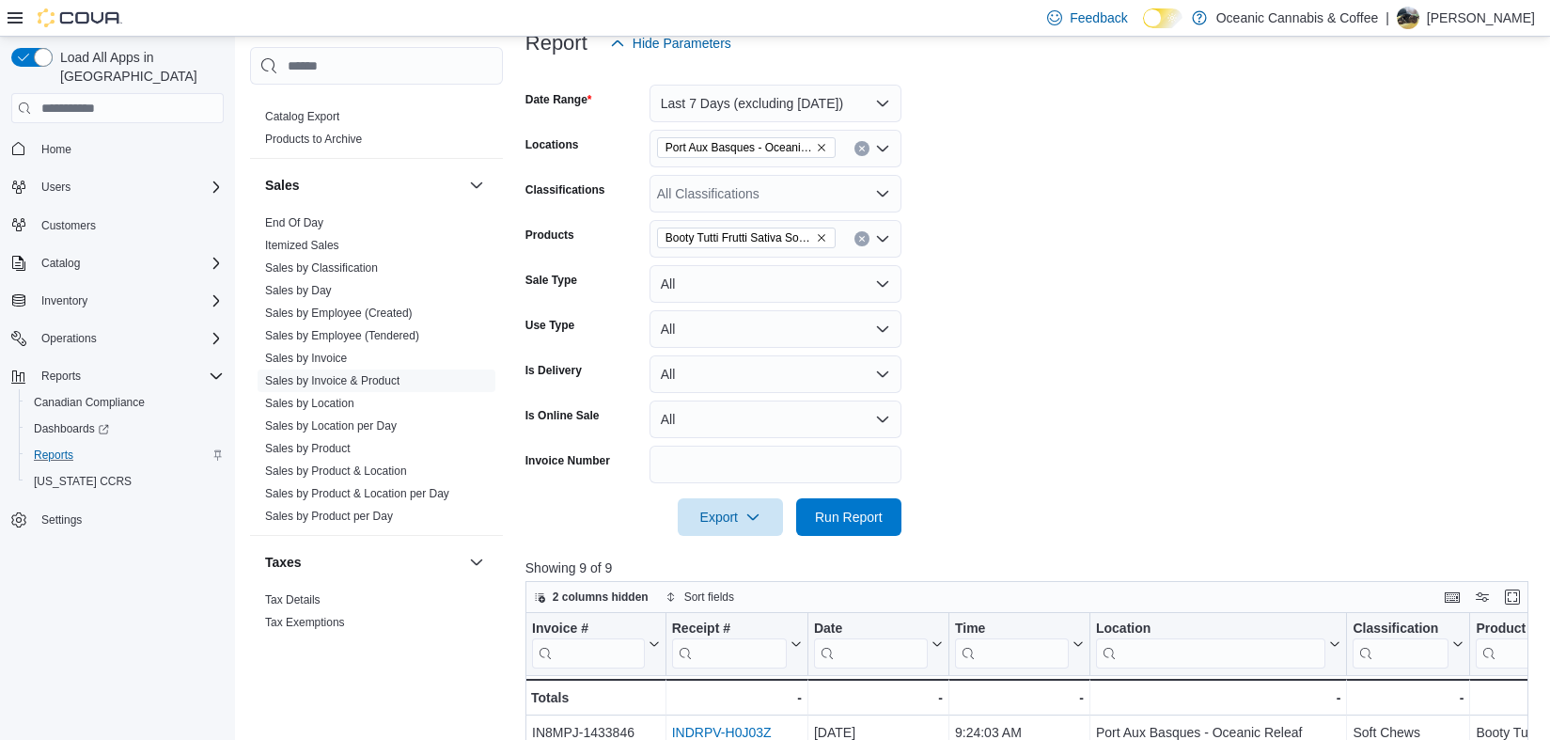
scroll to position [207, 0]
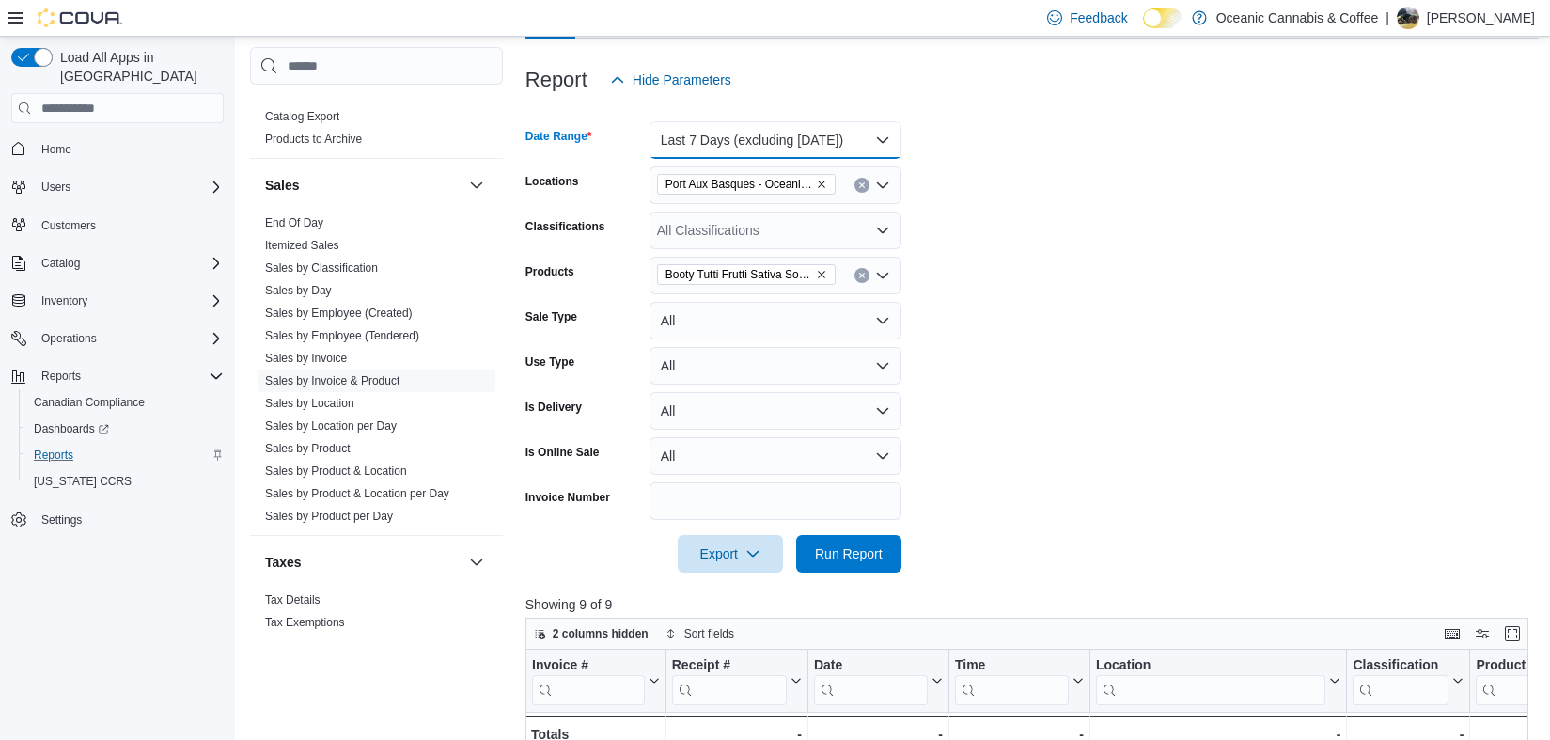
click at [810, 153] on button "Last 7 Days (excluding today)" at bounding box center [775, 140] width 252 height 38
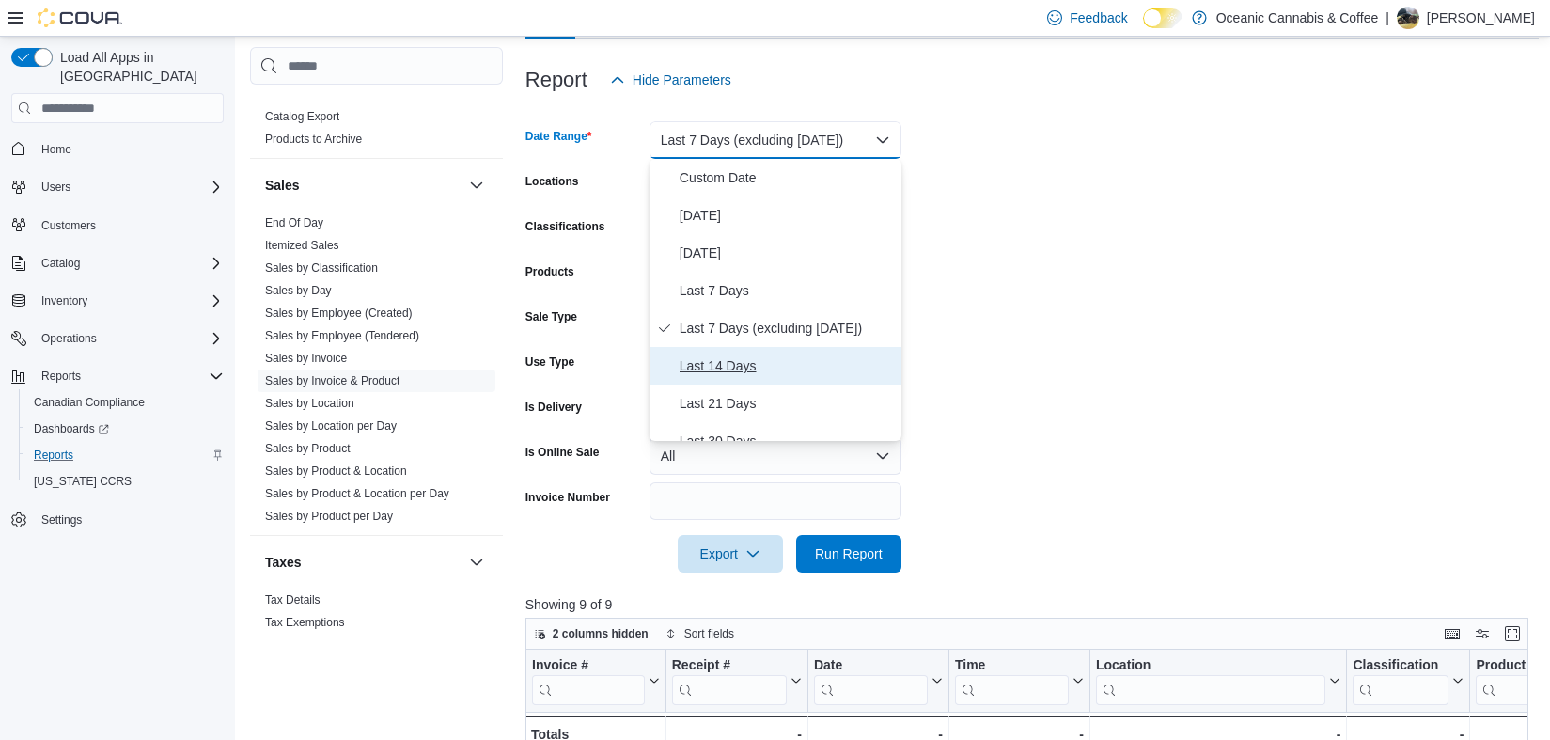
click at [759, 355] on span "Last 14 Days" at bounding box center [787, 365] width 214 height 23
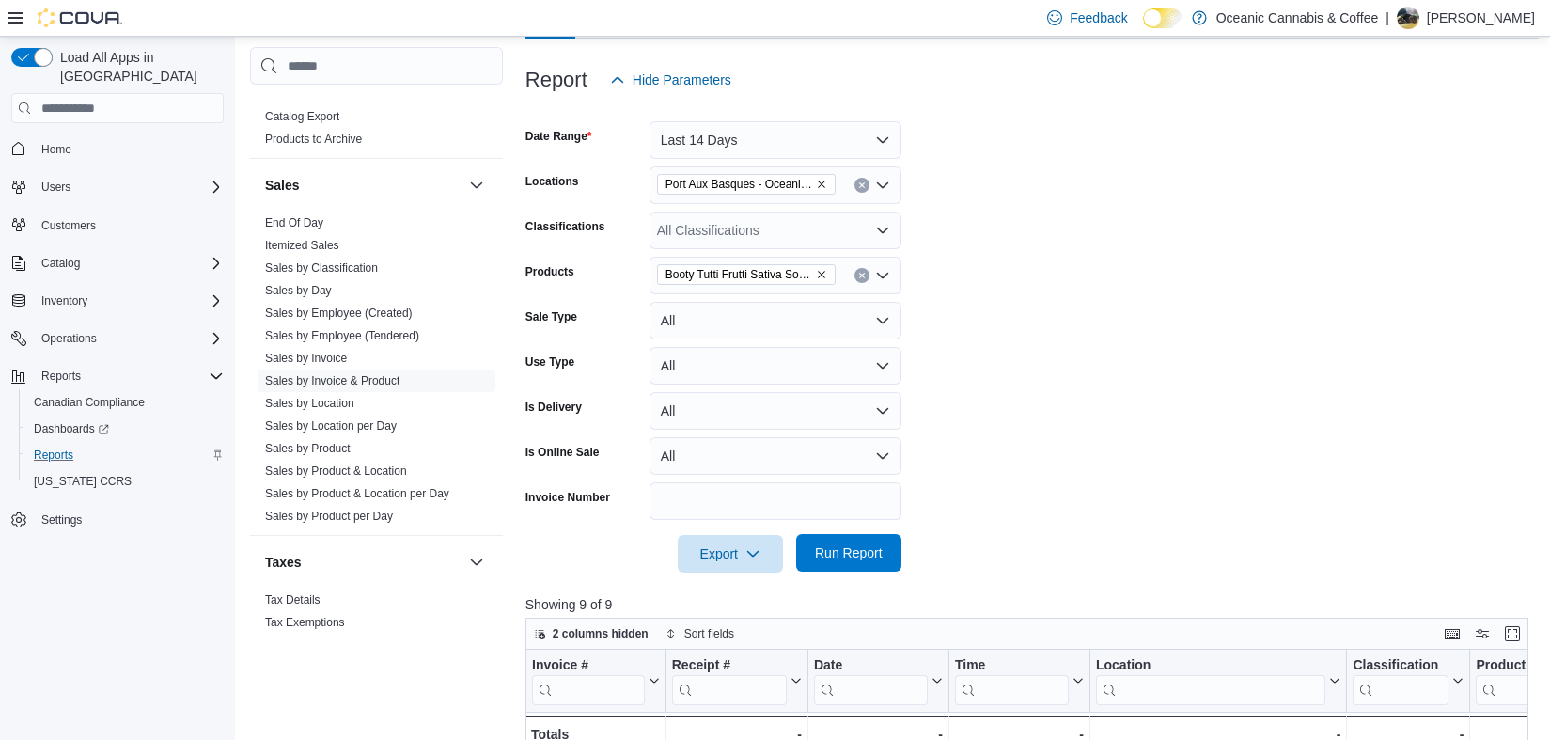
click at [896, 544] on button "Run Report" at bounding box center [848, 553] width 105 height 38
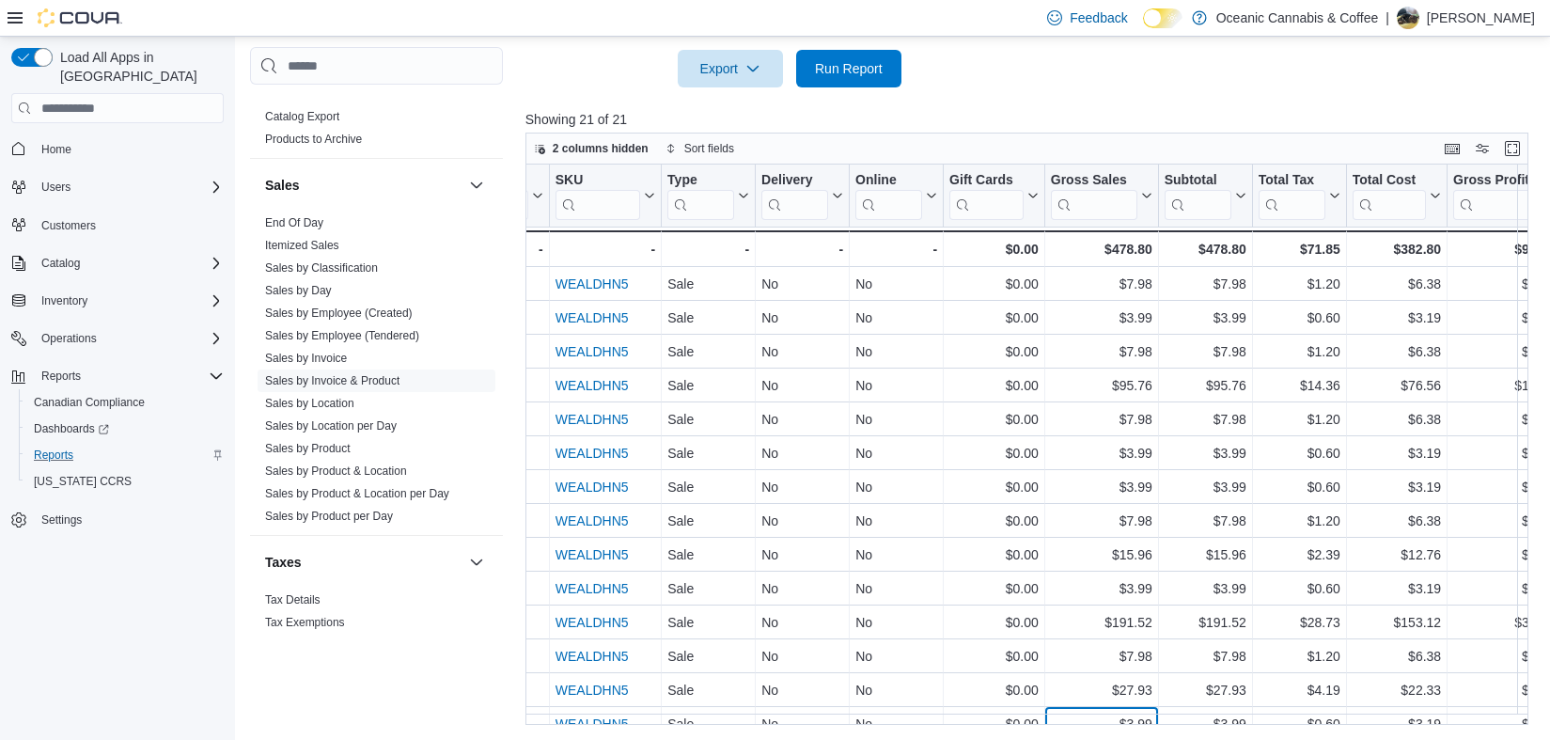
scroll to position [63, 1226]
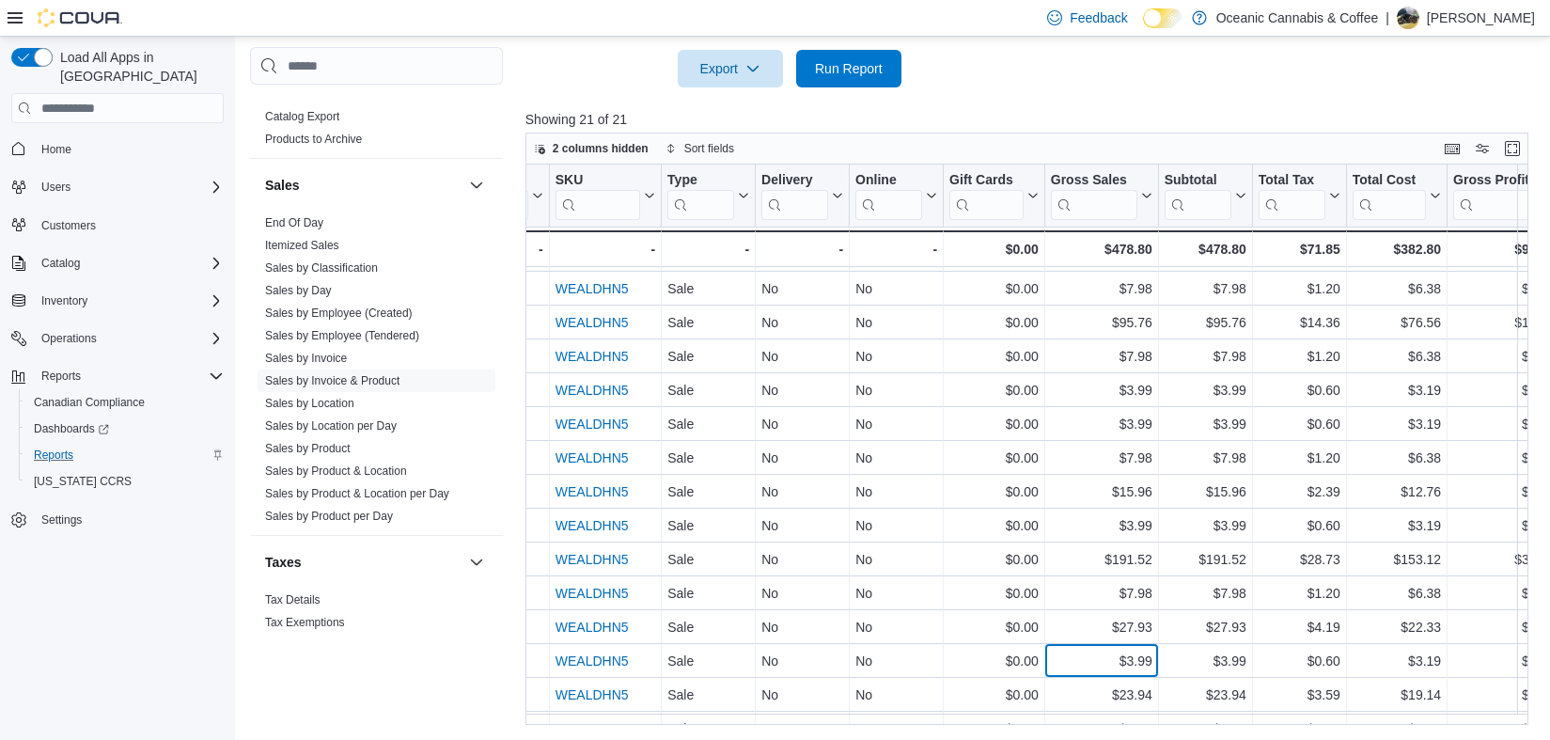
drag, startPoint x: 1095, startPoint y: 712, endPoint x: 1042, endPoint y: 718, distance: 52.9
click at [1042, 718] on div "Invoice # Click to view column header actions Receipt # Click to view column he…" at bounding box center [1031, 444] width 1013 height 560
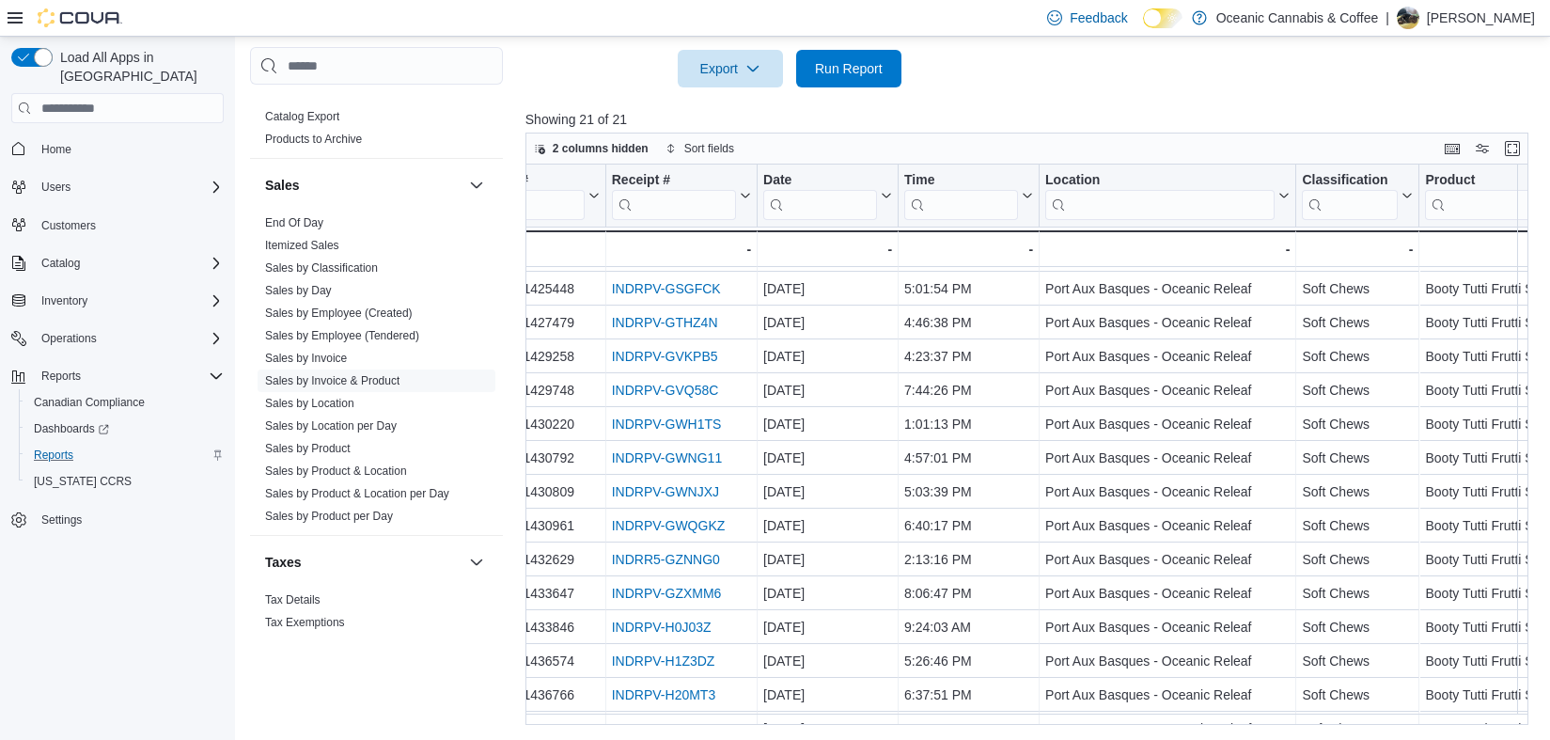
scroll to position [63, 0]
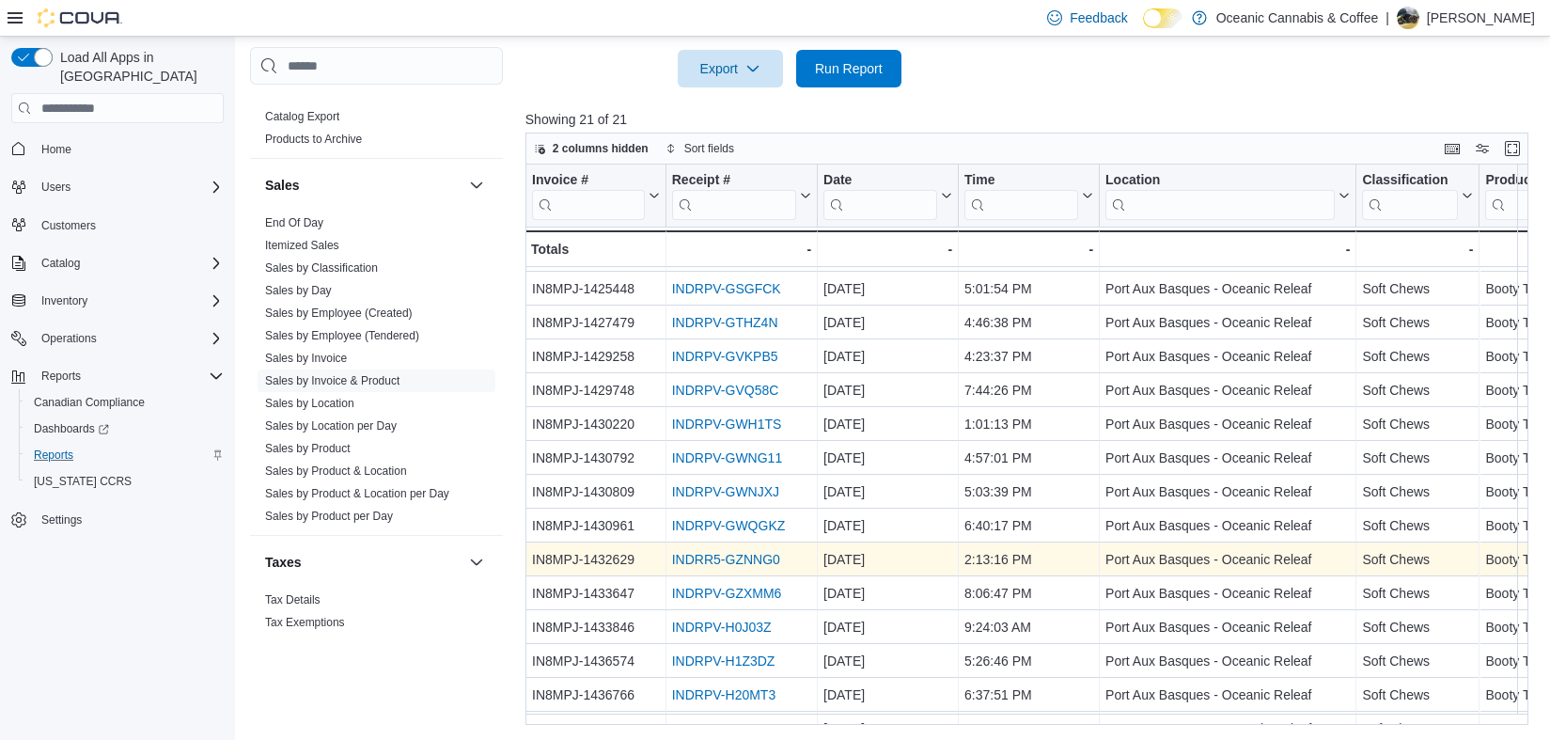
click at [747, 558] on link "INDRR5-GZNNG0" at bounding box center [726, 560] width 108 height 15
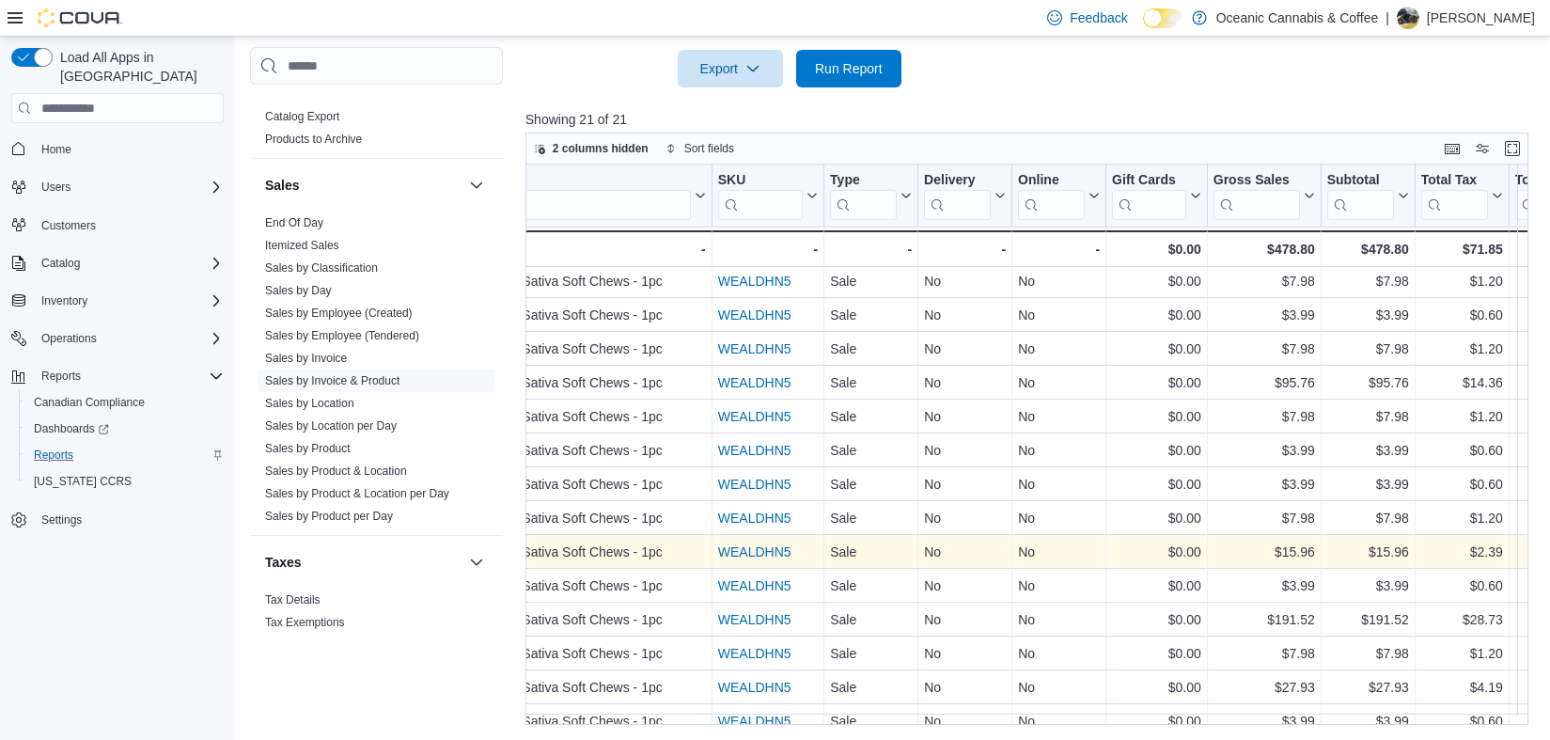
scroll to position [0, 1063]
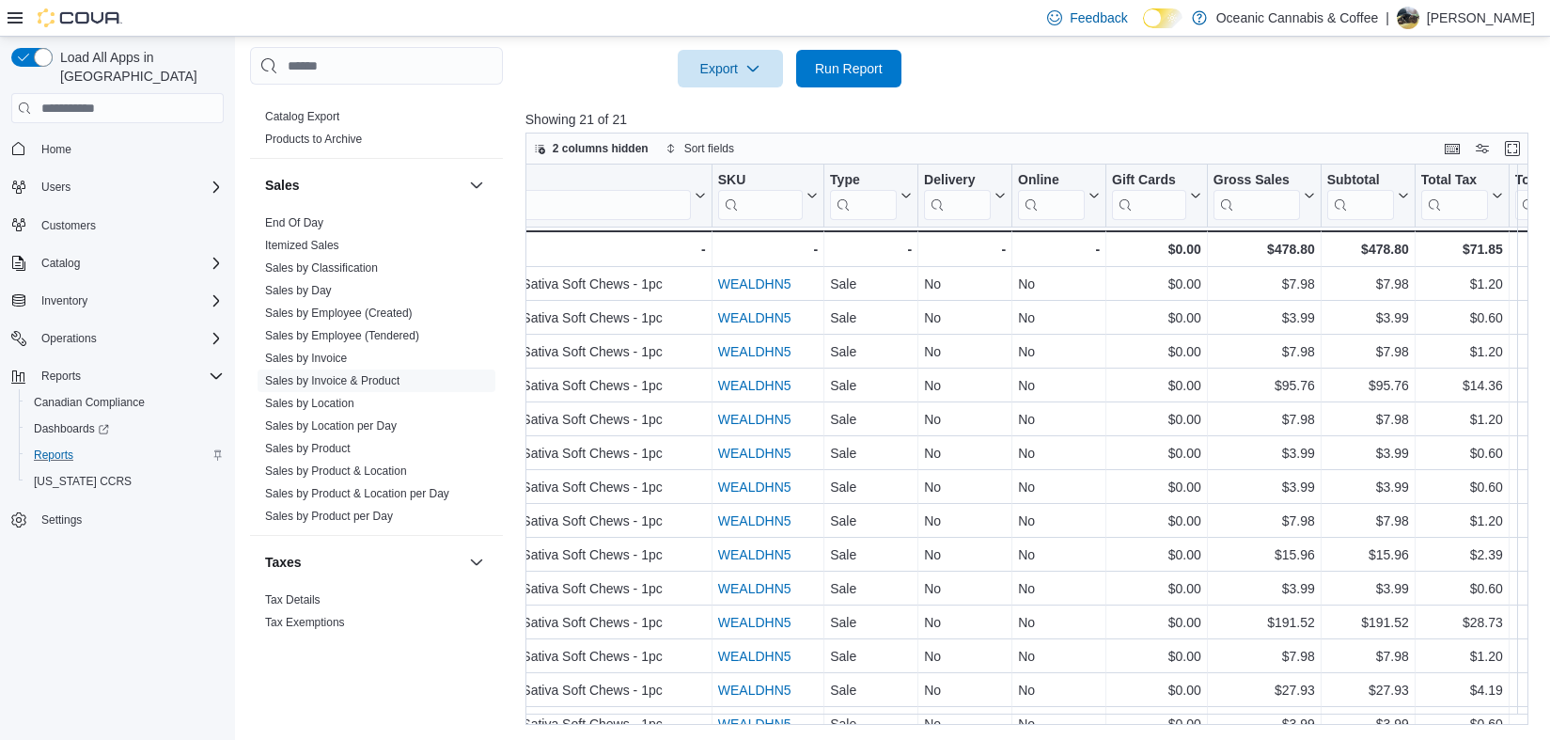
drag, startPoint x: 1098, startPoint y: 724, endPoint x: 1074, endPoint y: 727, distance: 23.7
click at [1074, 727] on div "Reports Feedback Cash Management Cash Management Cash Out Details Compliance OC…" at bounding box center [894, 42] width 1319 height 1395
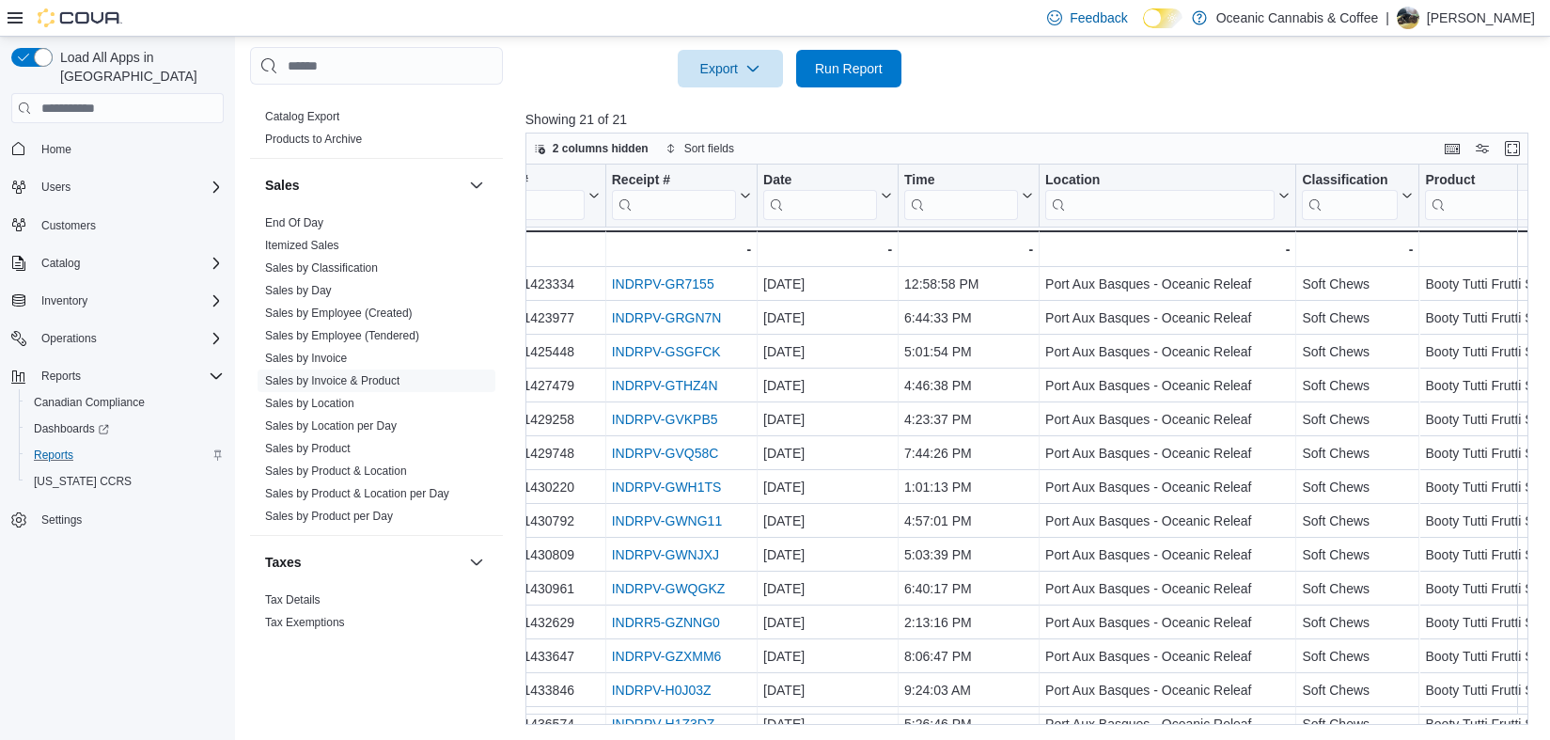
scroll to position [0, 0]
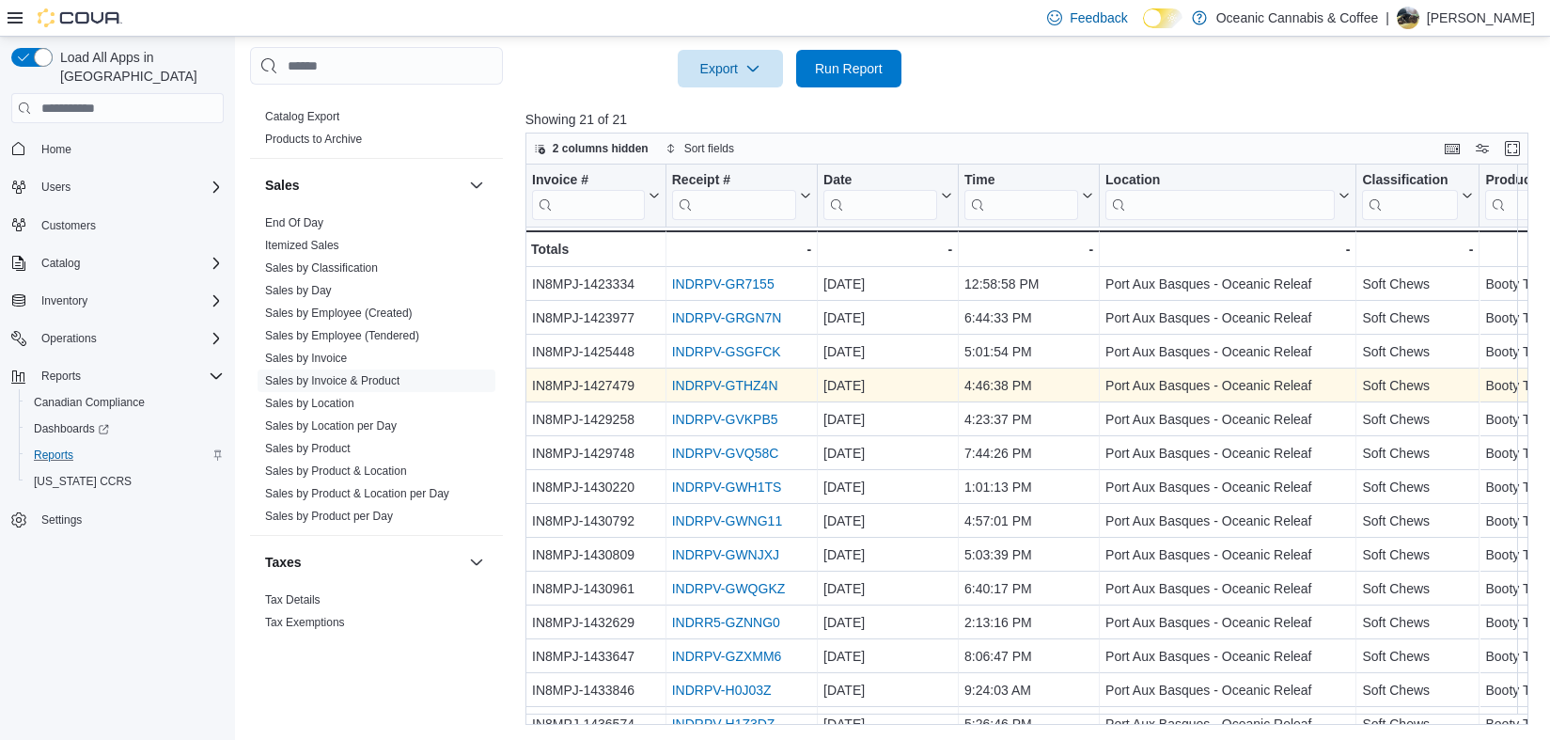
click at [745, 382] on link "INDRPV-GTHZ4N" at bounding box center [725, 386] width 106 height 15
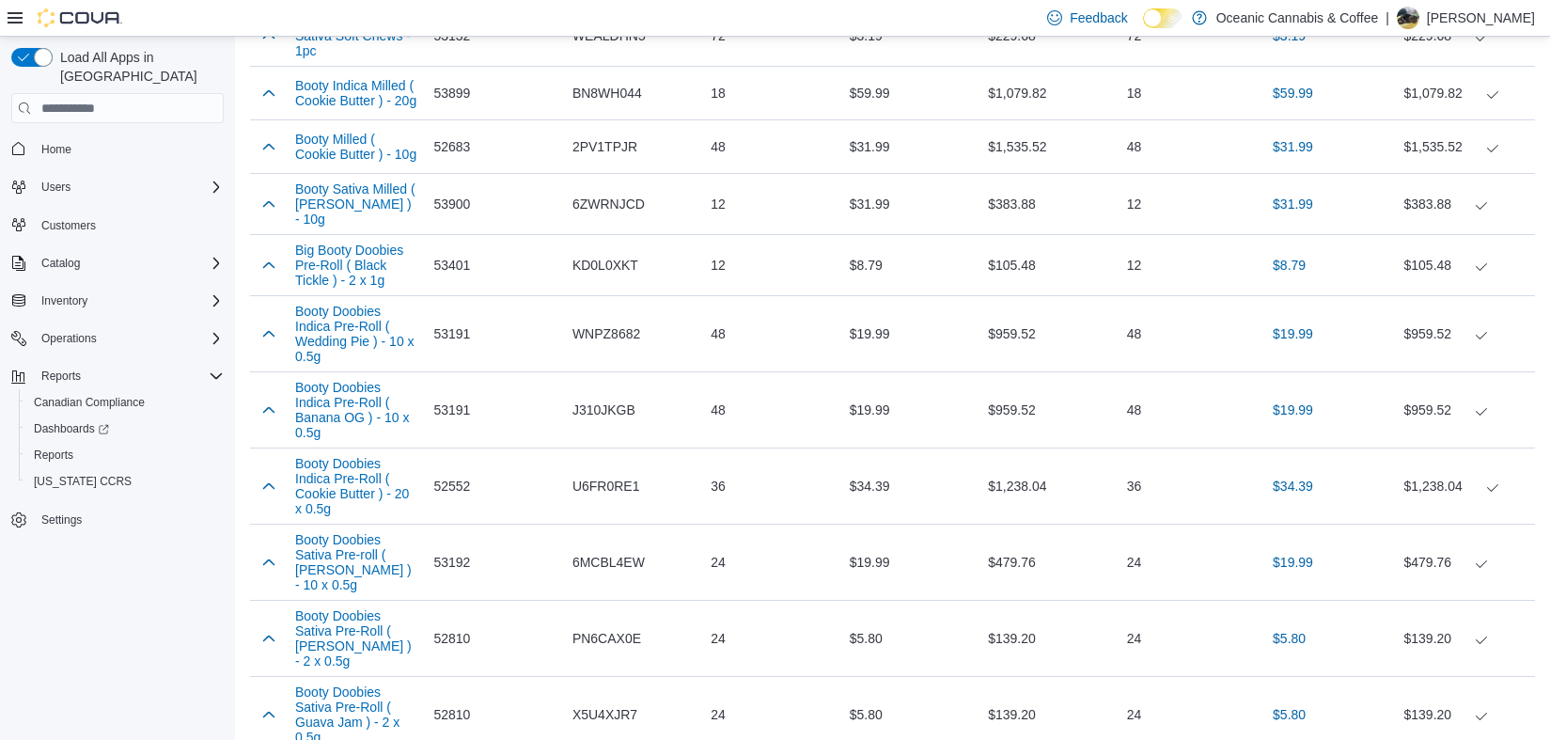
scroll to position [332, 0]
